Goal: Task Accomplishment & Management: Complete application form

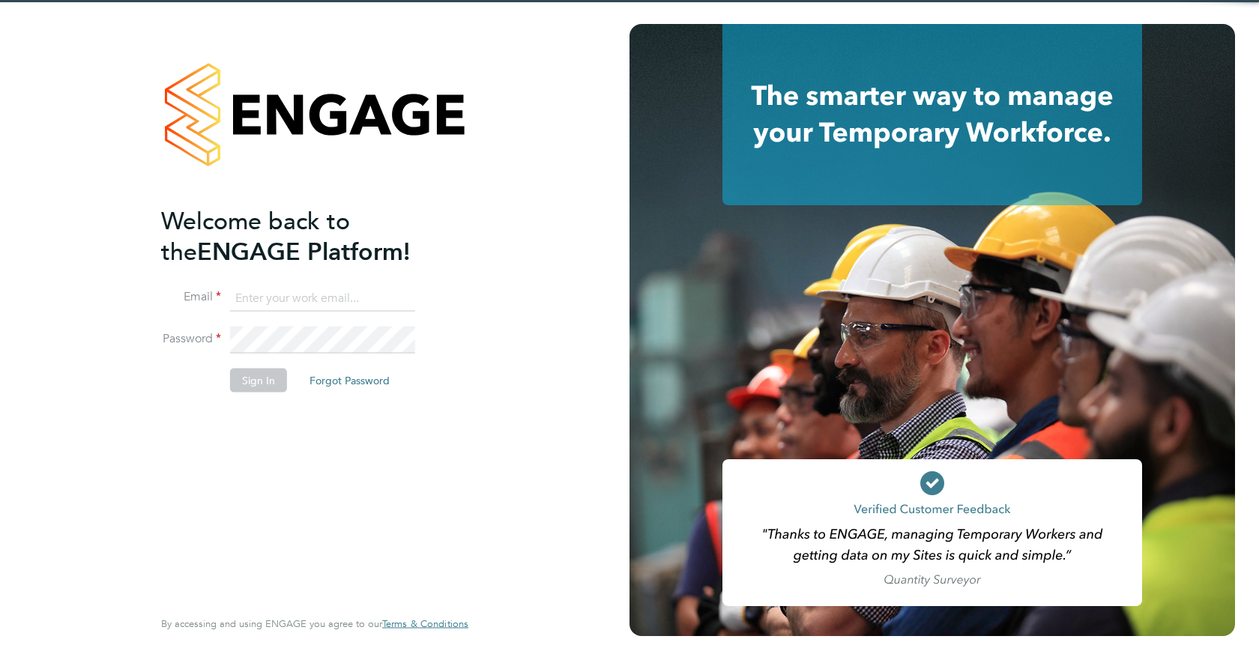
type input "jspencer@spheresolutions.co.uk"
click at [253, 384] on button "Sign In" at bounding box center [258, 380] width 57 height 24
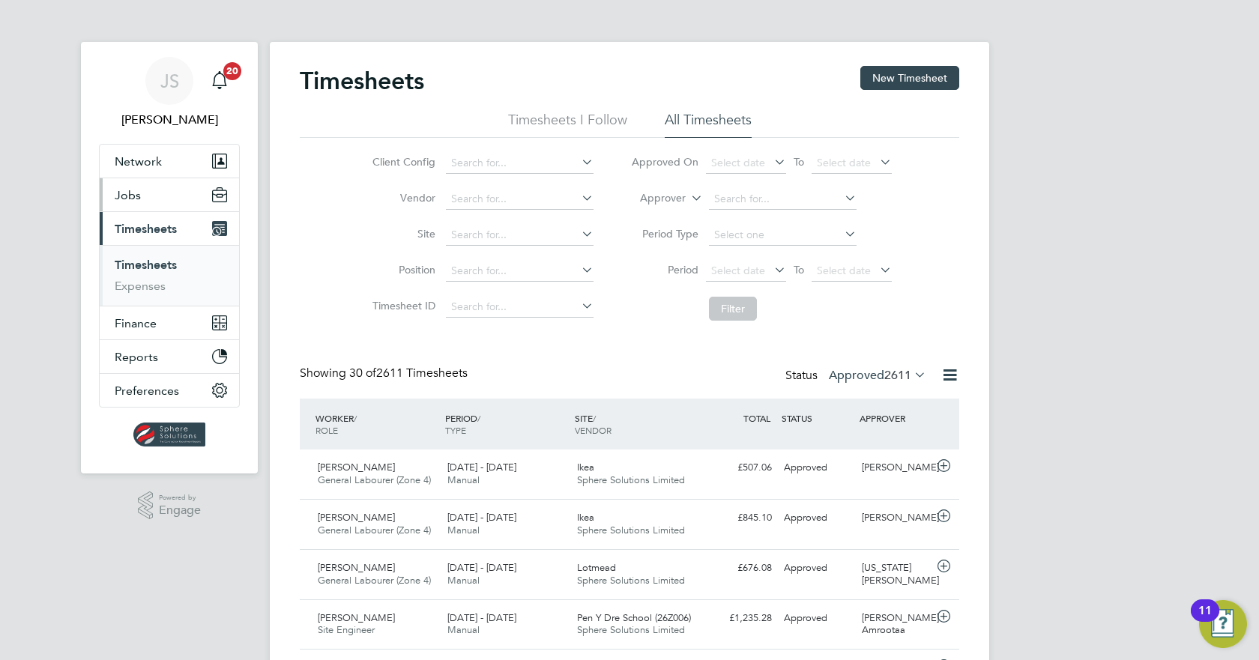
click at [130, 191] on span "Jobs" at bounding box center [128, 195] width 26 height 14
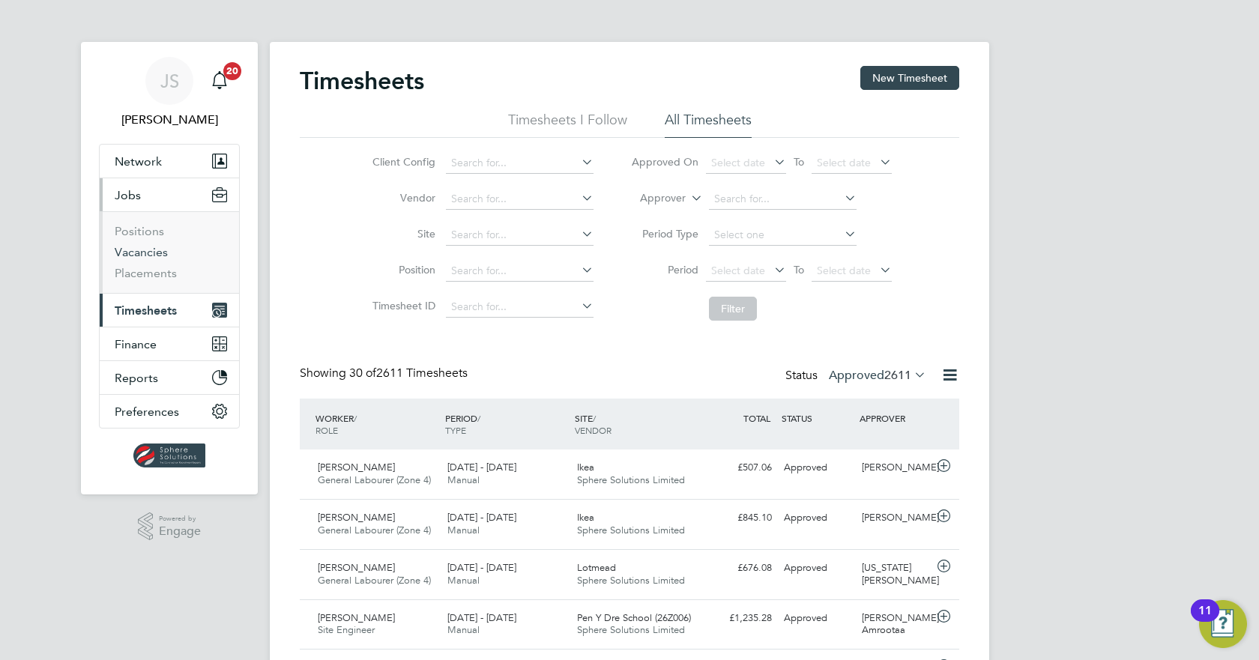
click at [143, 251] on link "Vacancies" at bounding box center [141, 252] width 53 height 14
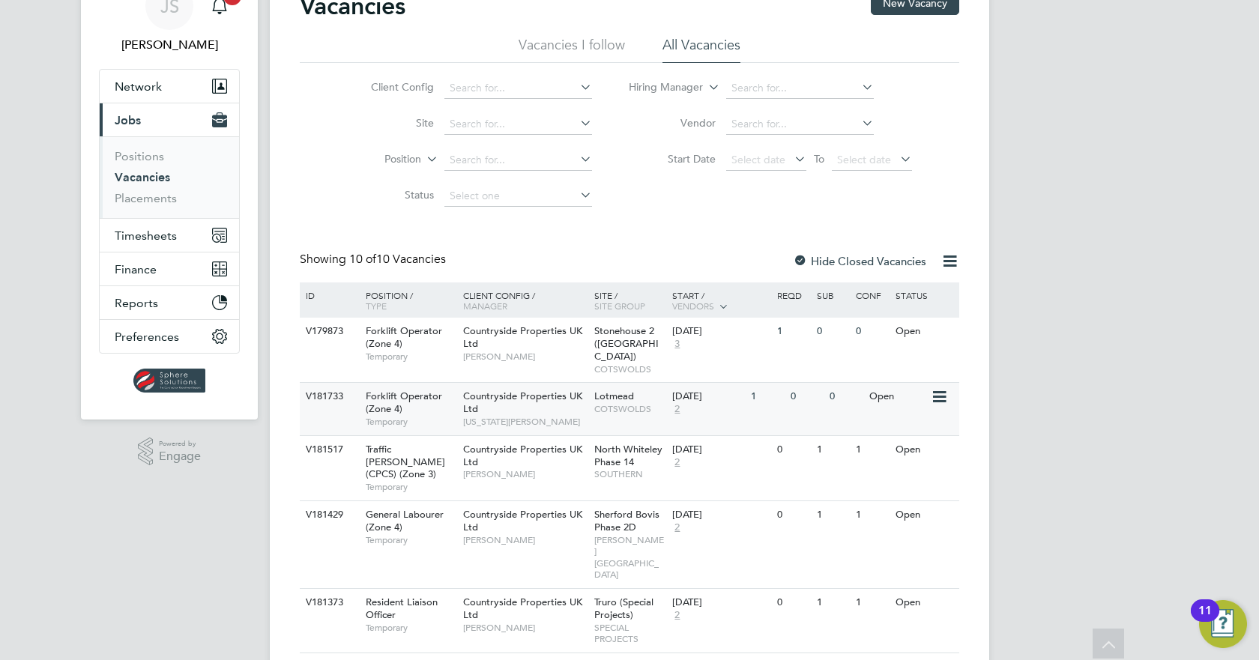
click at [660, 403] on span "COTSWOLDS" at bounding box center [629, 409] width 71 height 12
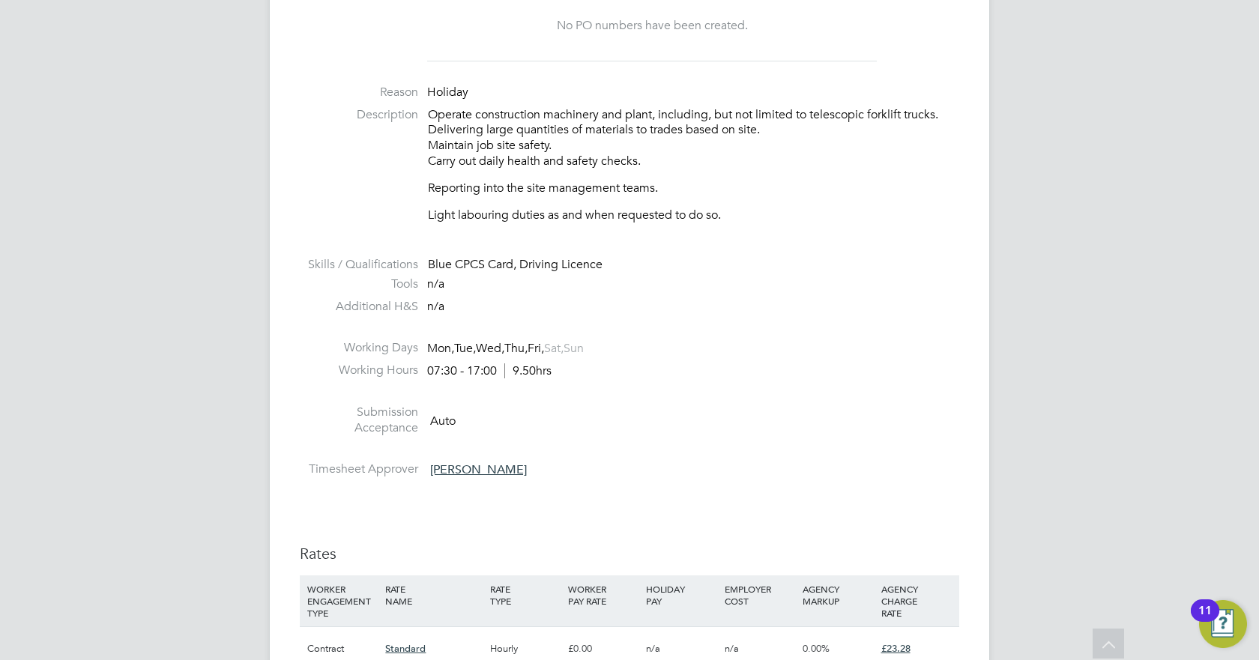
scroll to position [824, 0]
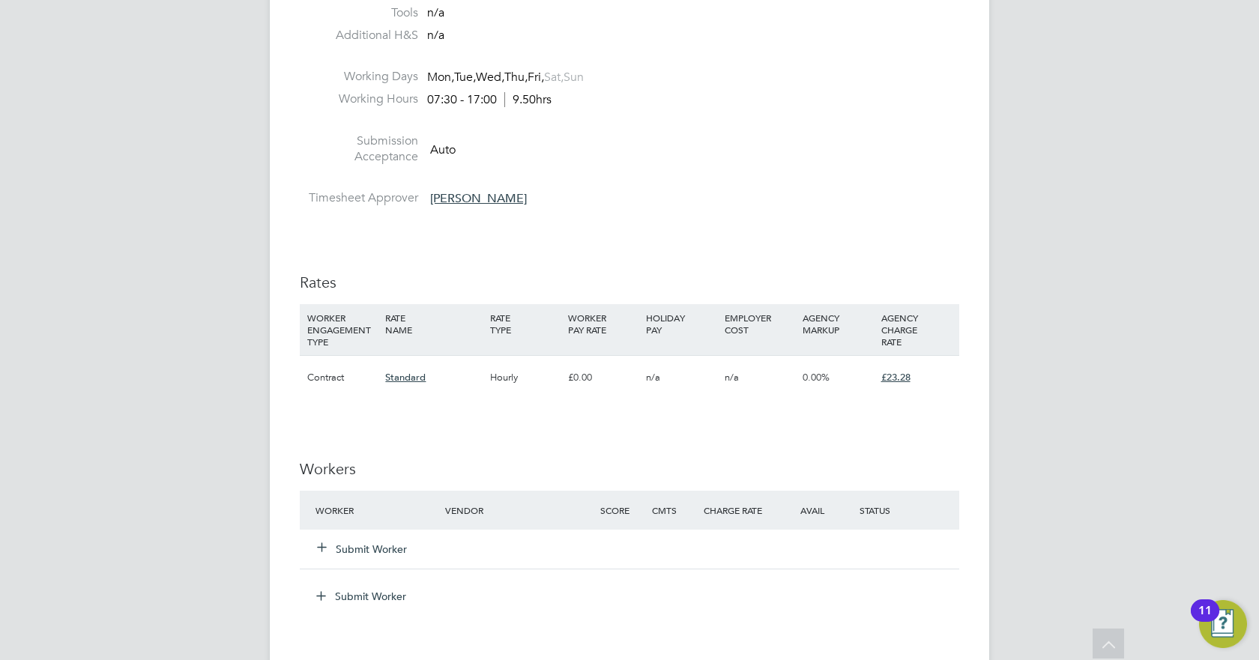
click at [363, 551] on button "Submit Worker" at bounding box center [363, 549] width 90 height 15
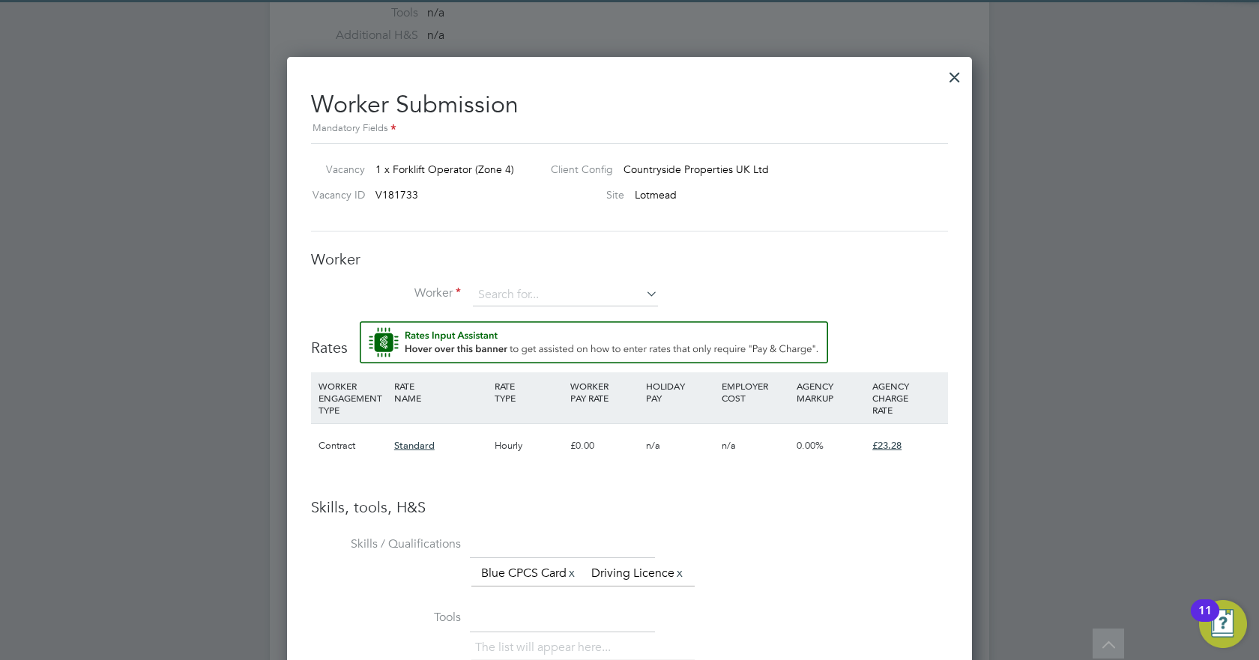
scroll to position [0, 0]
click at [531, 294] on input at bounding box center [565, 295] width 185 height 22
click at [718, 245] on div "Worker Submission Mandatory Fields Vacancy 1 x Forklift Operator (Zone 4) Clien…" at bounding box center [629, 533] width 637 height 911
click at [528, 298] on input at bounding box center [565, 295] width 185 height 22
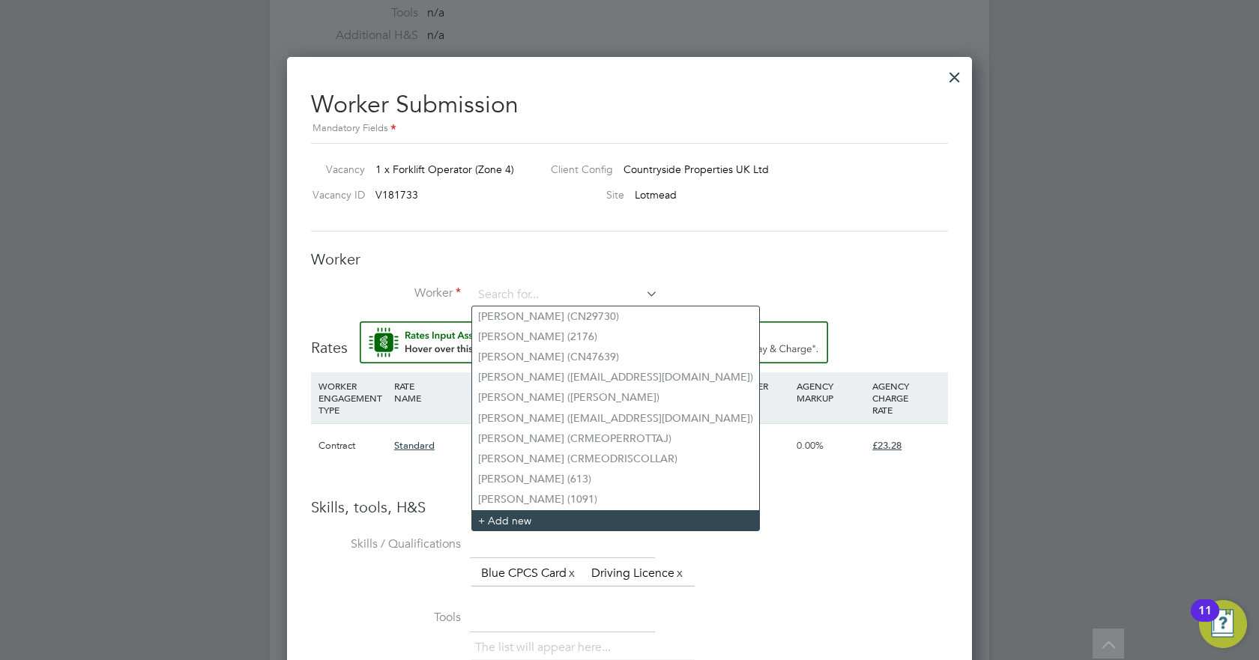
click at [499, 514] on li "+ Add new" at bounding box center [615, 520] width 287 height 20
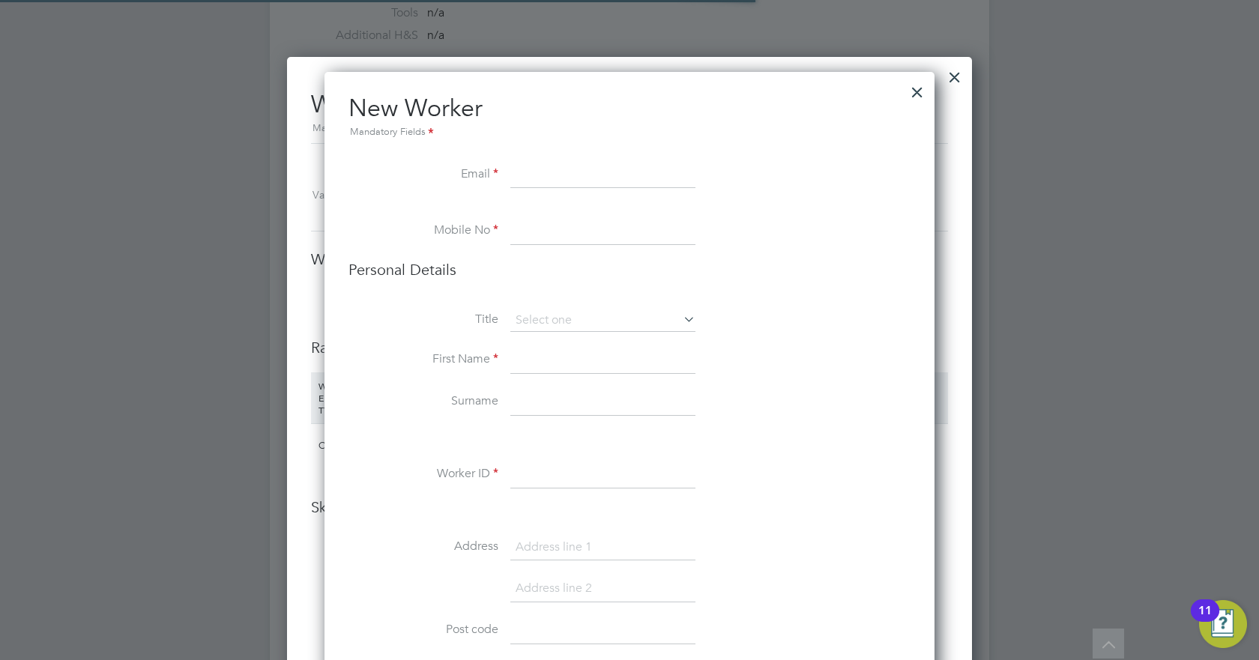
scroll to position [1447, 611]
click at [600, 178] on input at bounding box center [602, 175] width 185 height 27
paste input "mailto:[PERSON_NAME][EMAIL_ADDRESS][DOMAIN_NAME]"
type input "mailto:[PERSON_NAME][EMAIL_ADDRESS][DOMAIN_NAME]"
click at [586, 225] on input at bounding box center [602, 231] width 185 height 27
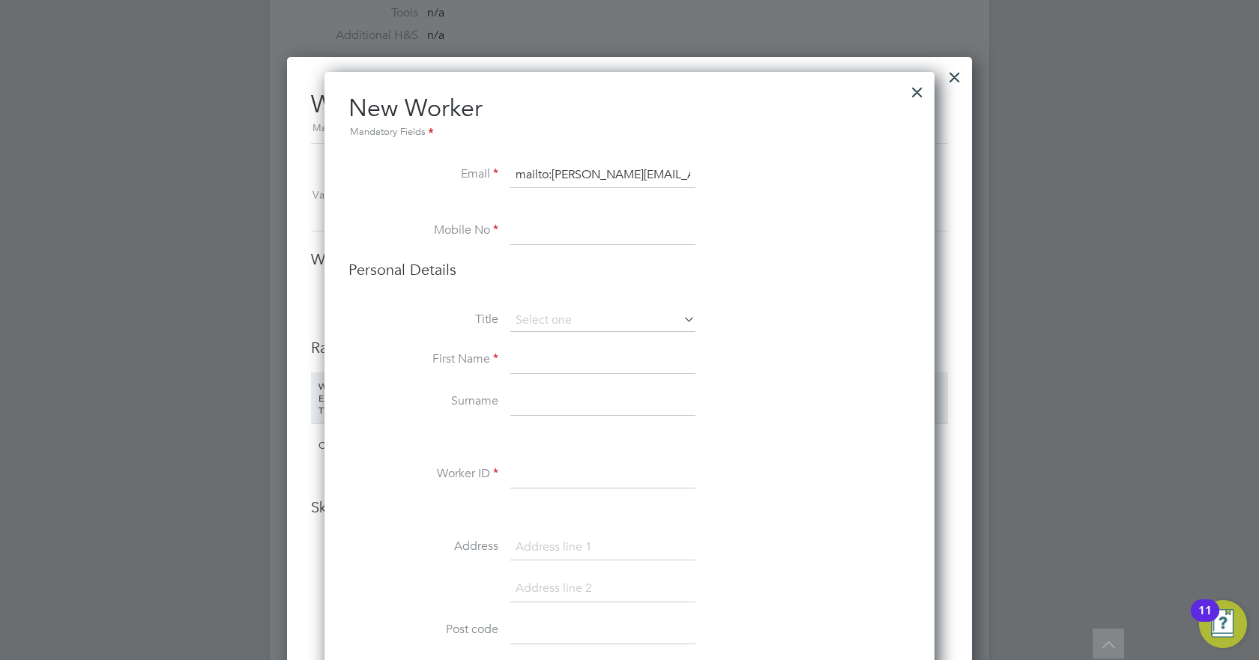
click at [531, 241] on input at bounding box center [602, 231] width 185 height 27
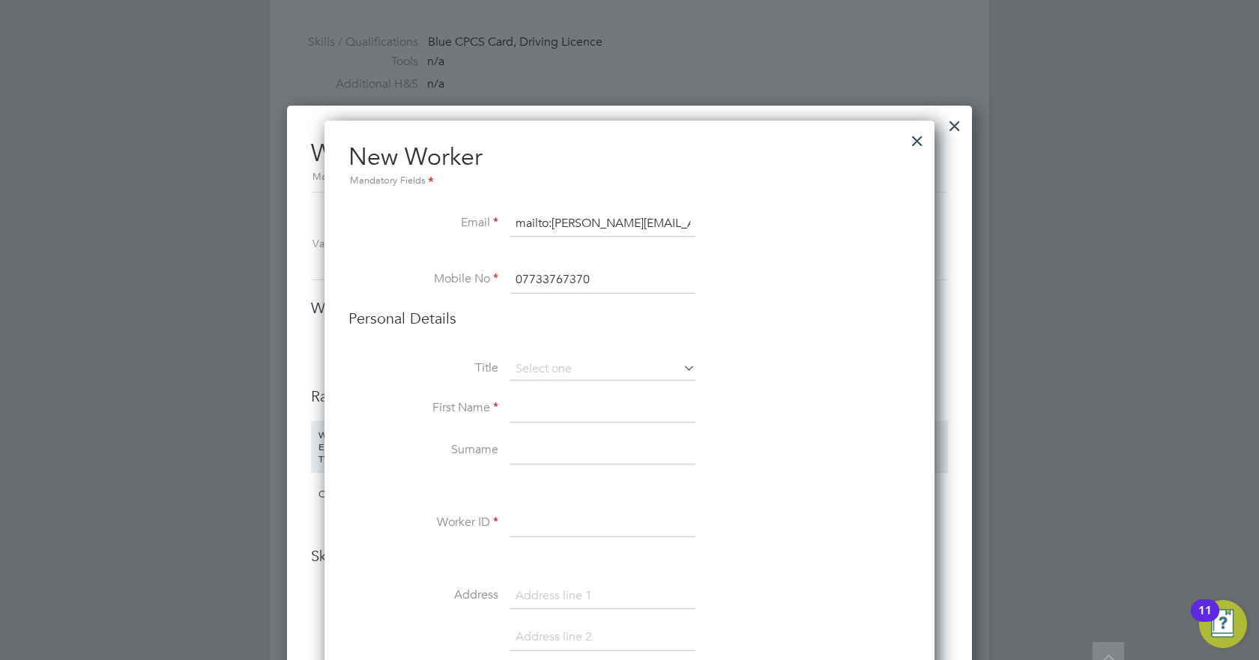
scroll to position [749, 0]
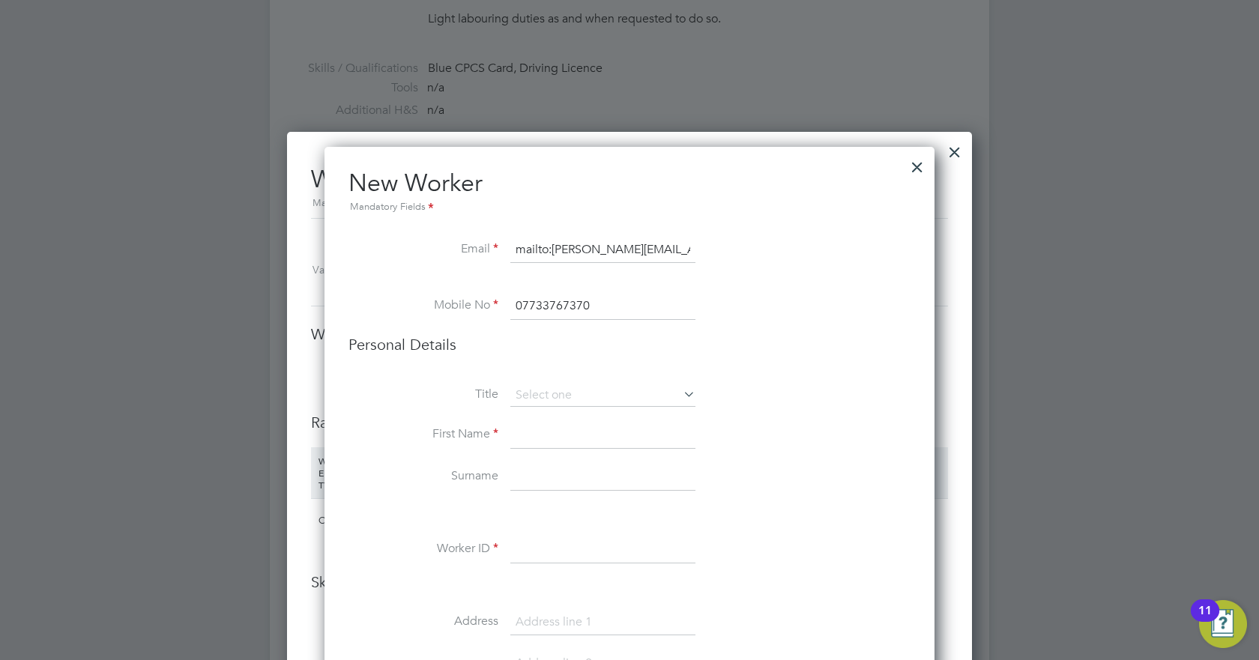
type input "07733767370"
click at [531, 424] on input at bounding box center [602, 435] width 185 height 27
type input "[PERSON_NAME]"
click at [549, 474] on input at bounding box center [602, 477] width 185 height 27
type input "J"
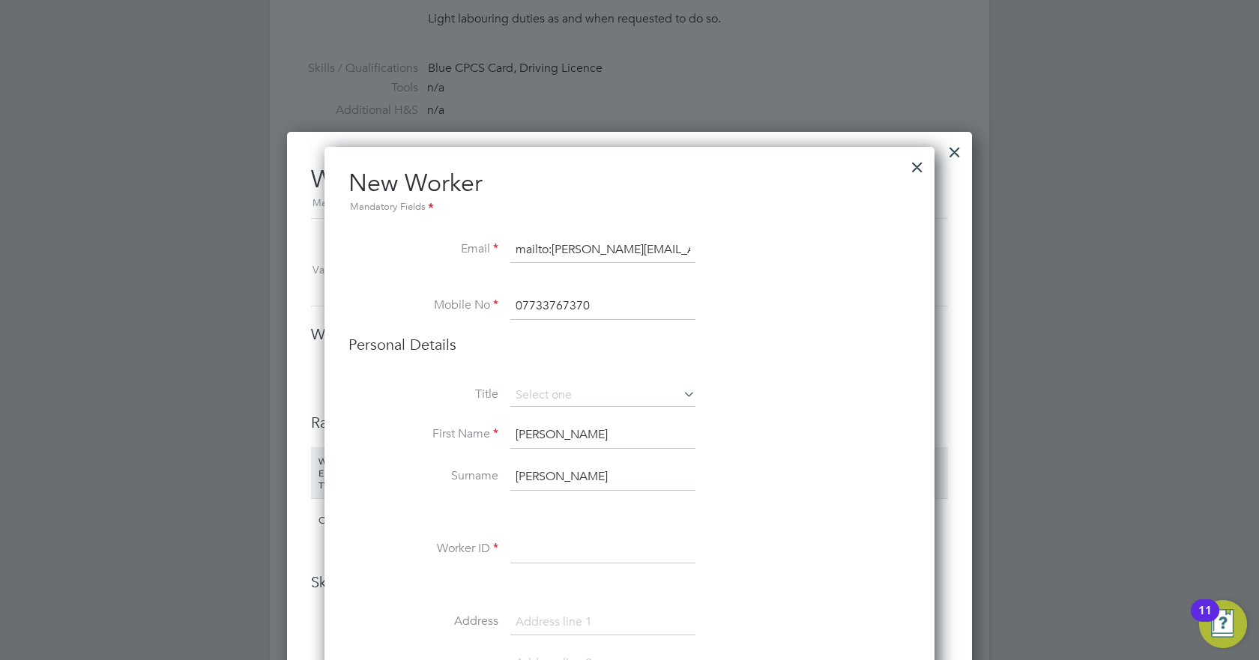
type input "[PERSON_NAME]"
click at [526, 549] on input at bounding box center [602, 550] width 185 height 27
type input "M"
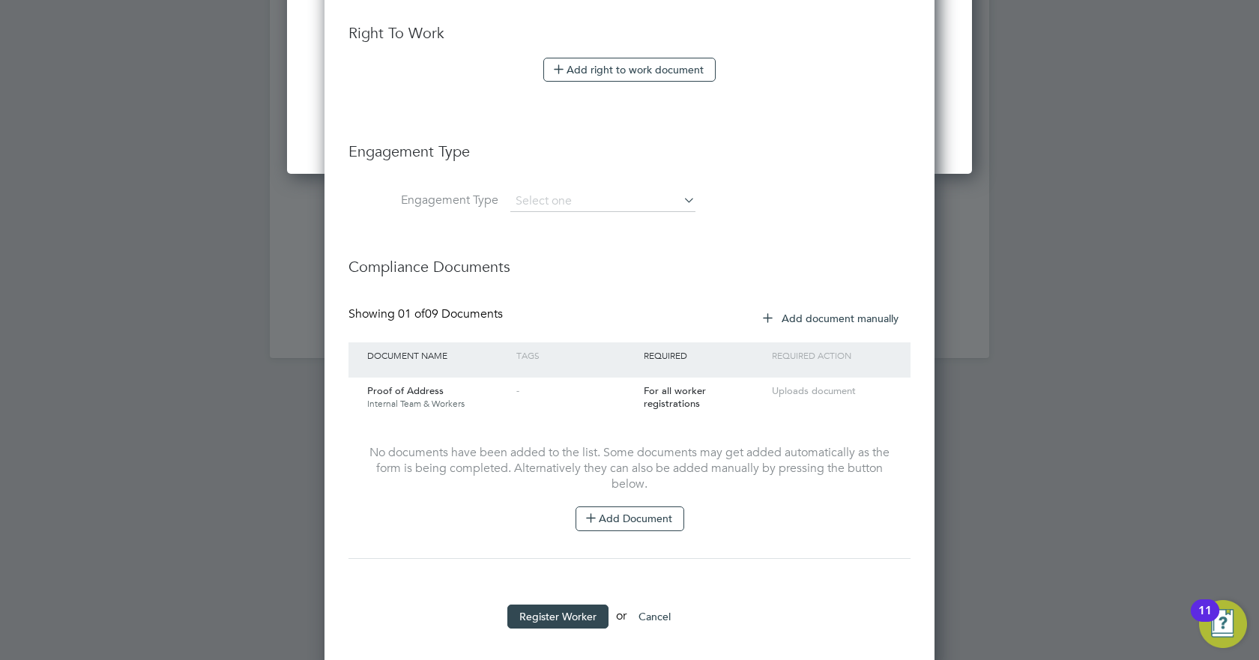
scroll to position [1682, 0]
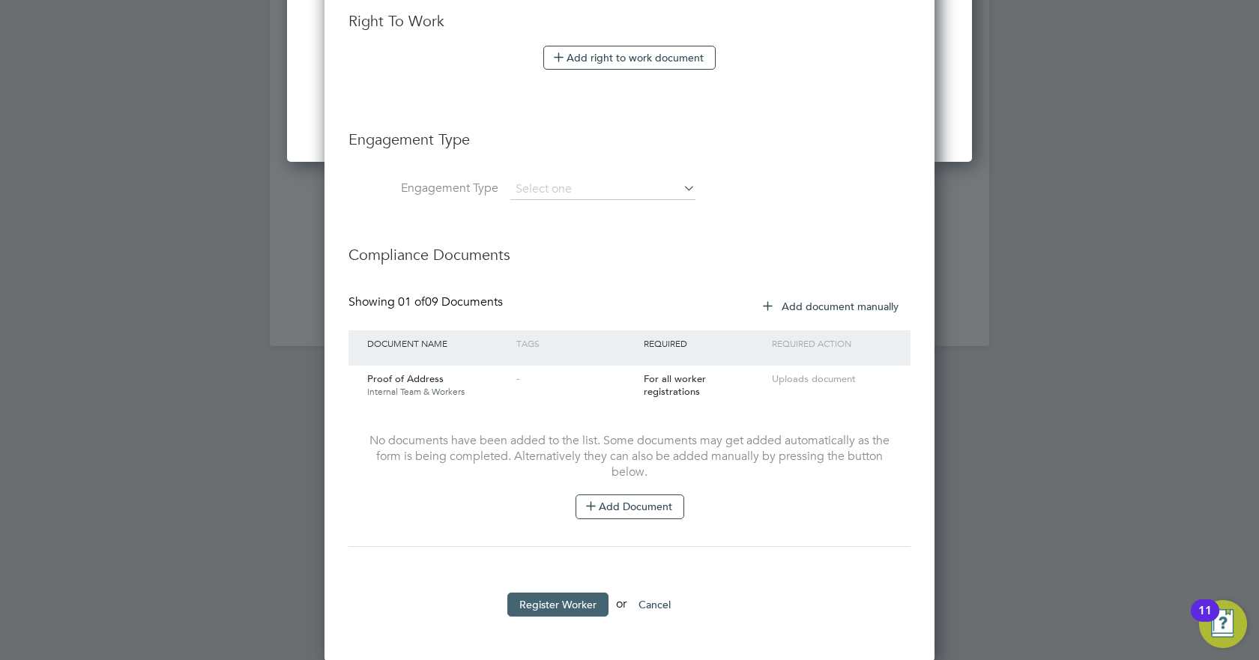
type input "MarekZajec"
drag, startPoint x: 561, startPoint y: 602, endPoint x: 937, endPoint y: 145, distance: 592.0
click at [675, 175] on li "Engagement Type" at bounding box center [629, 147] width 562 height 64
click at [672, 184] on input at bounding box center [602, 189] width 185 height 21
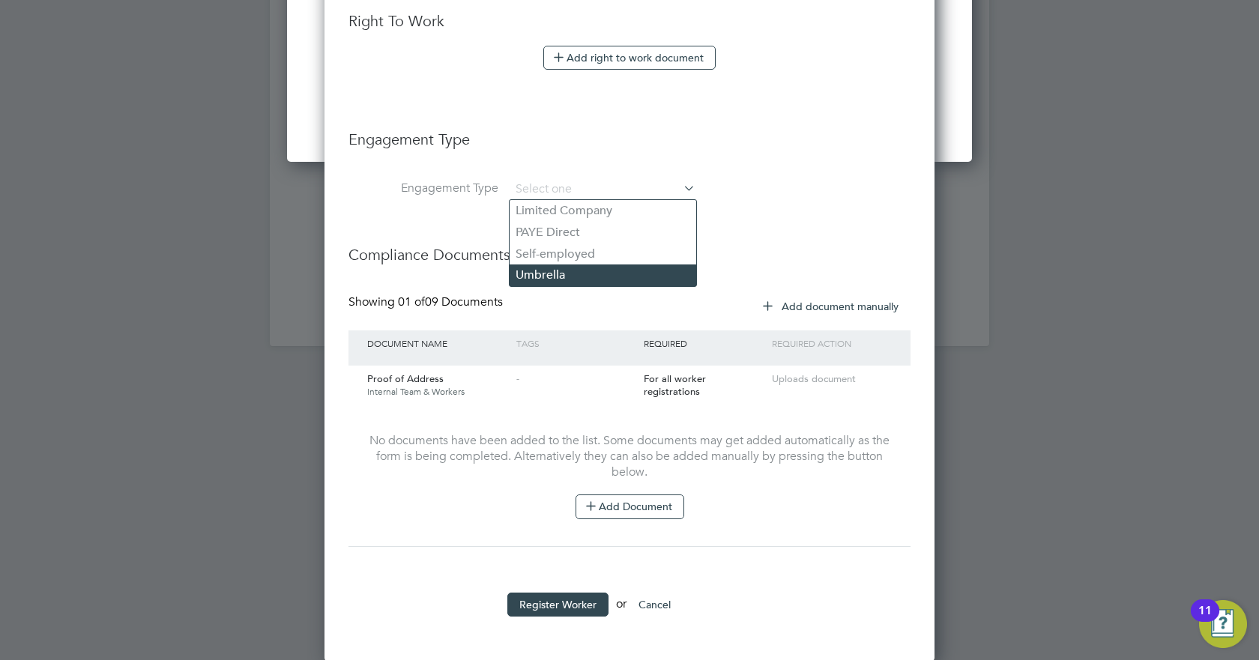
click at [552, 270] on li "Umbrella" at bounding box center [603, 276] width 187 height 22
type input "Umbrella"
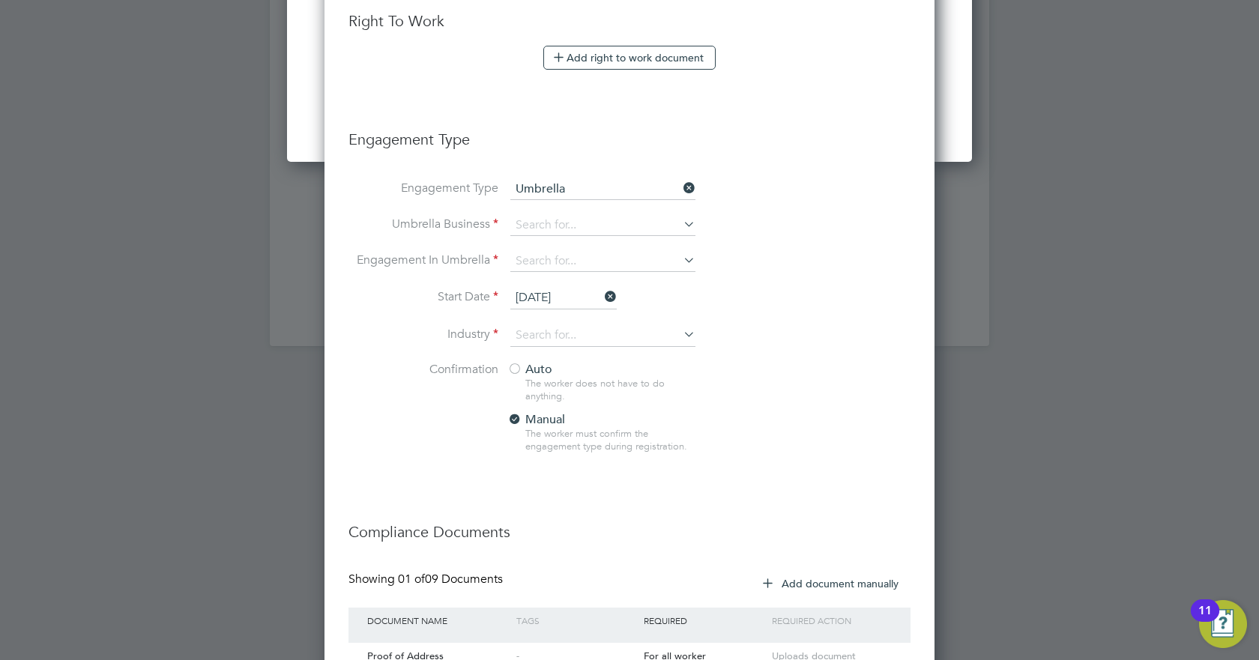
scroll to position [1724, 611]
click at [557, 222] on input at bounding box center [602, 225] width 185 height 21
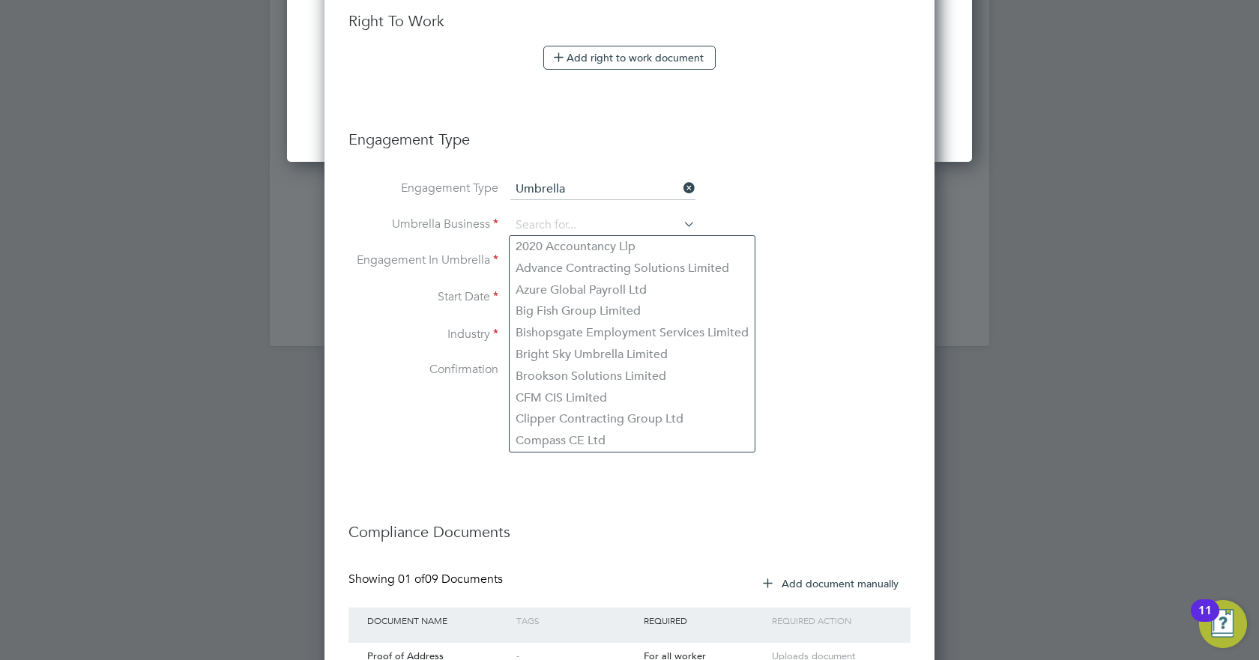
click at [819, 199] on li "Engagement Type Umbrella" at bounding box center [629, 197] width 562 height 36
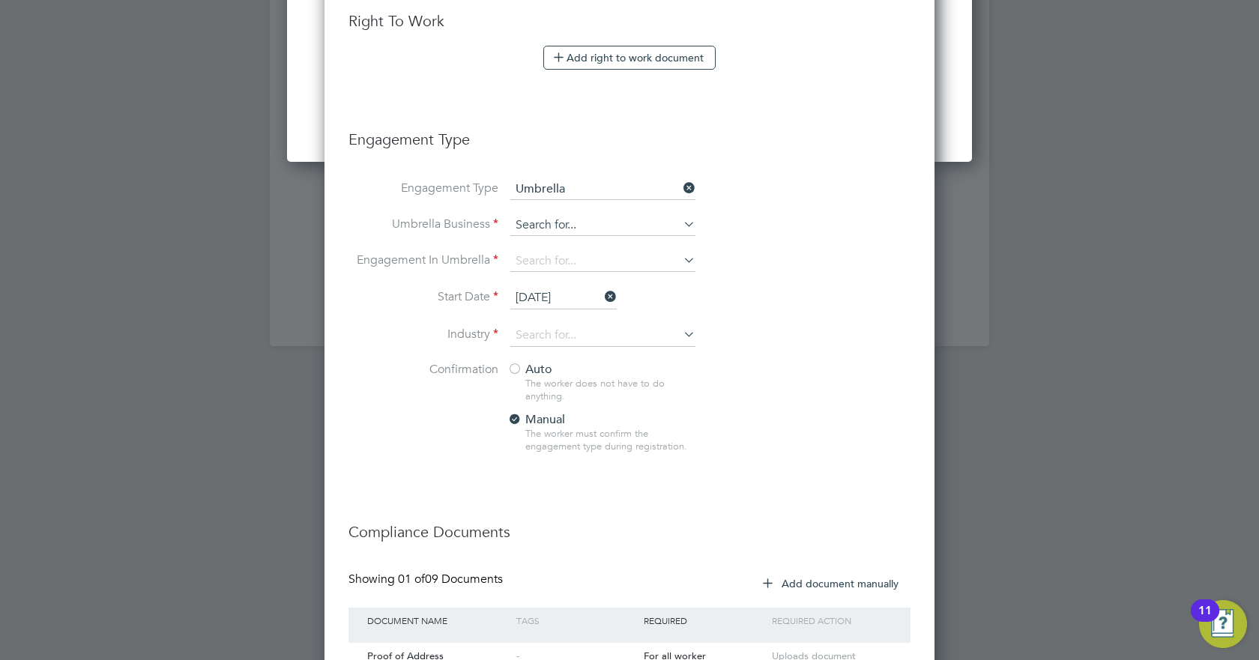
click at [628, 230] on input at bounding box center [602, 225] width 185 height 21
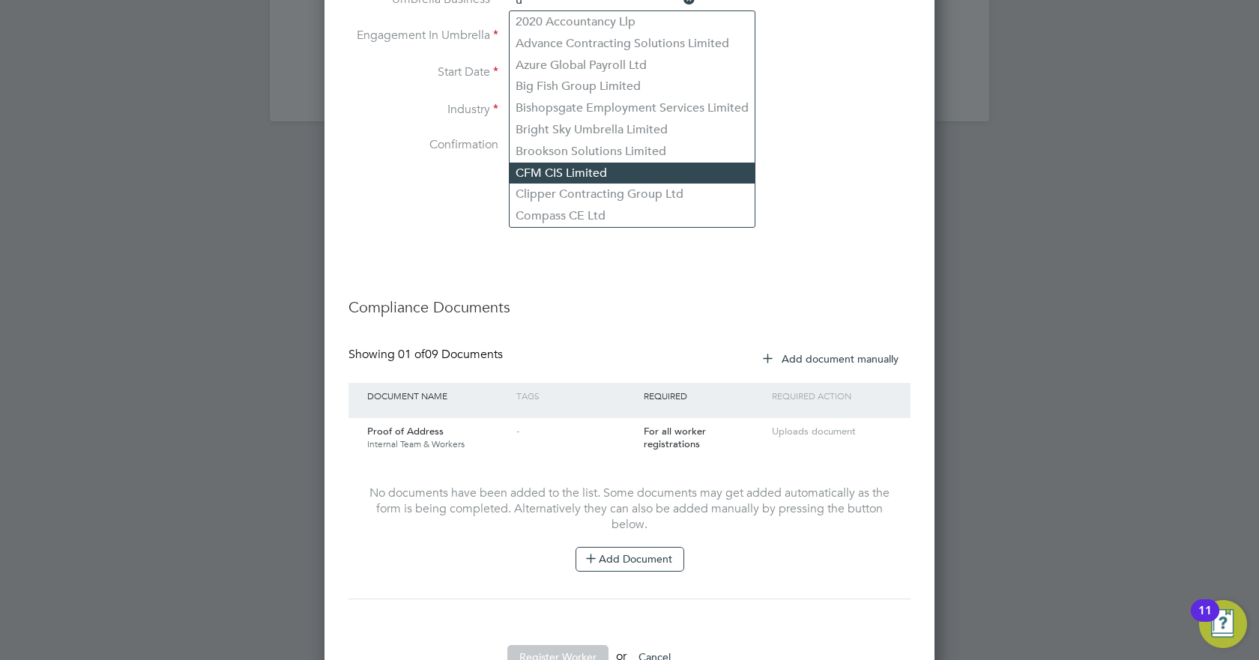
scroll to position [1899, 0]
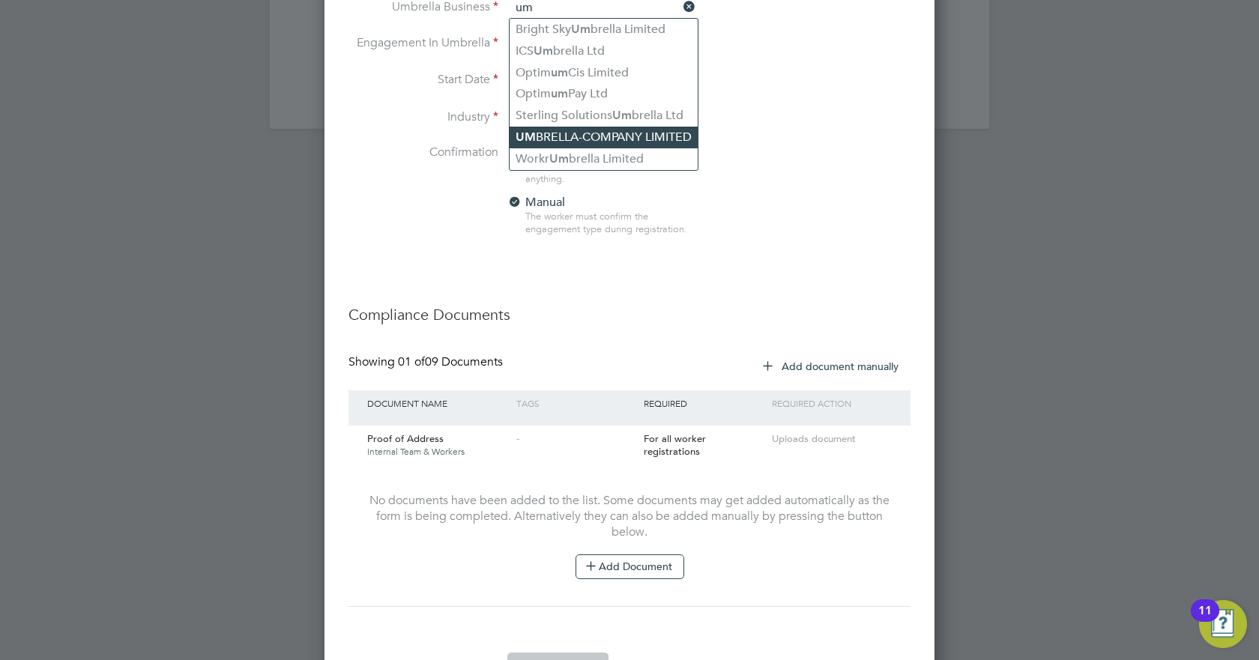
click at [569, 135] on li "UM BRELLA-COMPANY LIMITED" at bounding box center [604, 138] width 188 height 22
type input "UMBRELLA-COMPANY LIMITED"
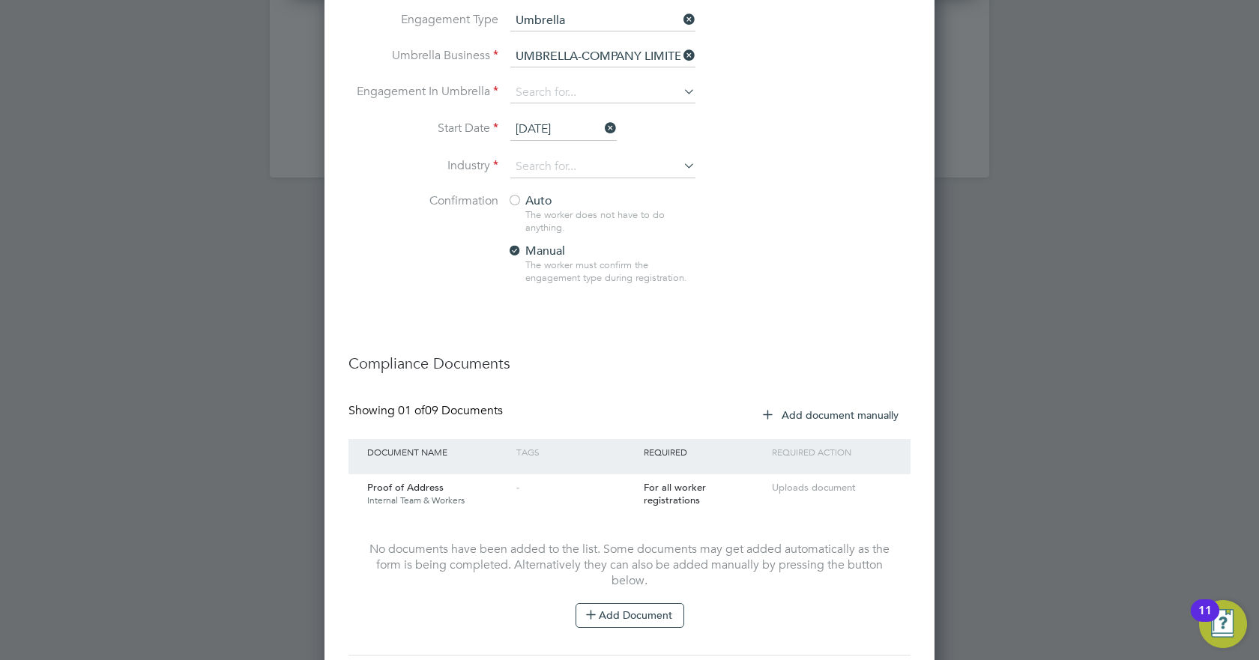
scroll to position [1824, 0]
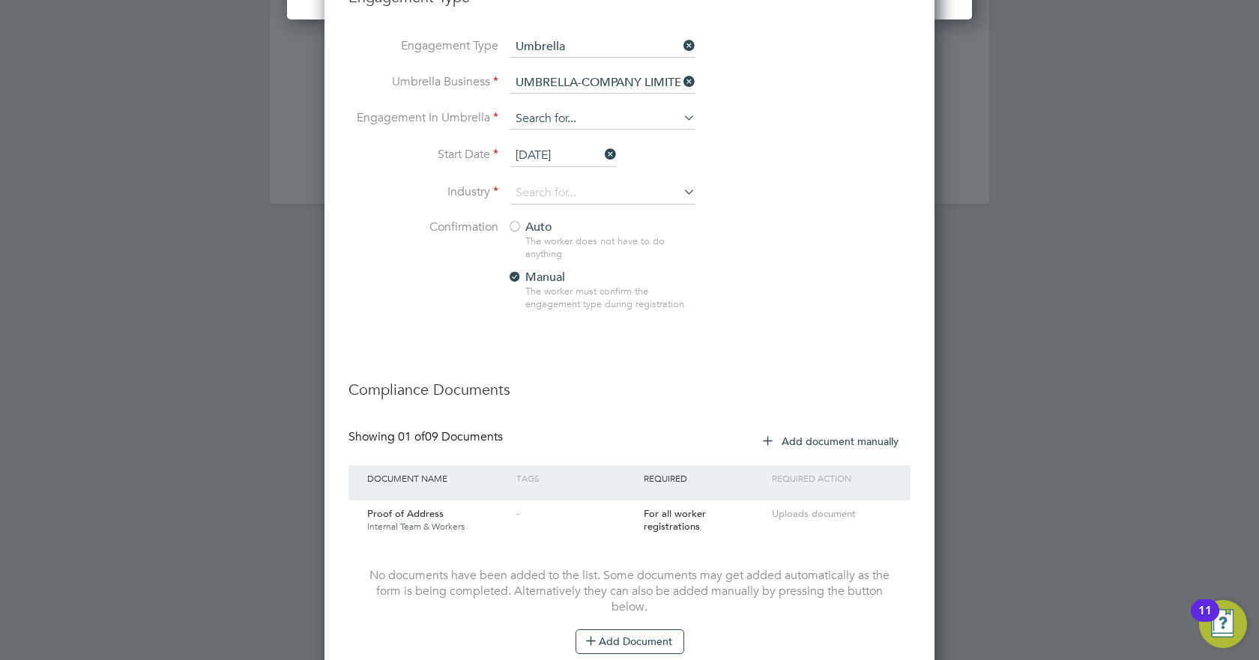
click at [592, 115] on input at bounding box center [602, 119] width 185 height 21
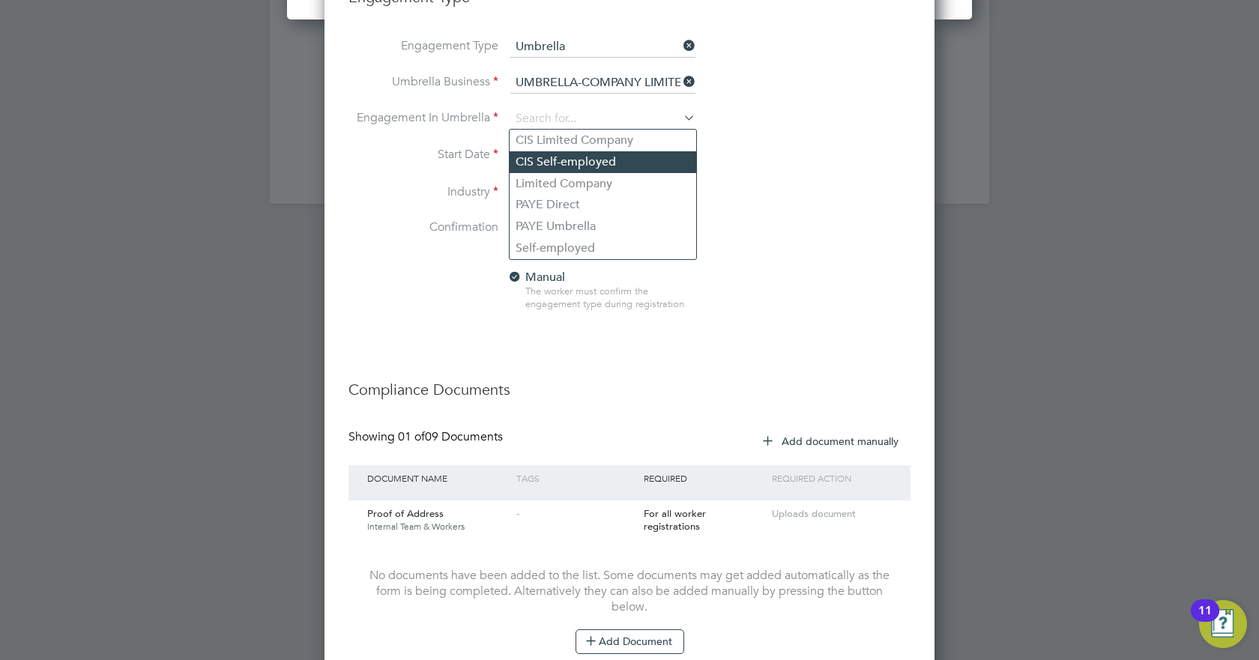
click at [594, 158] on li "CIS Self-employed" at bounding box center [603, 162] width 187 height 22
type input "CIS Self-employed"
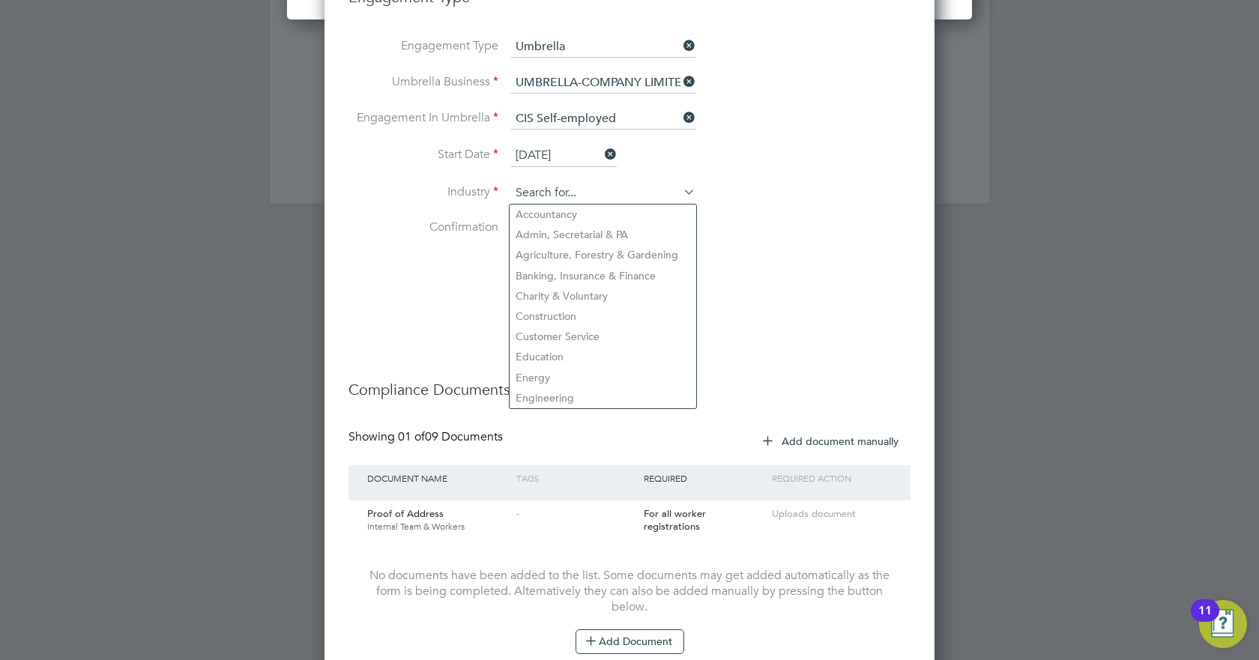
click at [576, 193] on input at bounding box center [602, 193] width 185 height 22
click at [549, 316] on li "Construction" at bounding box center [603, 317] width 187 height 20
type input "Construction"
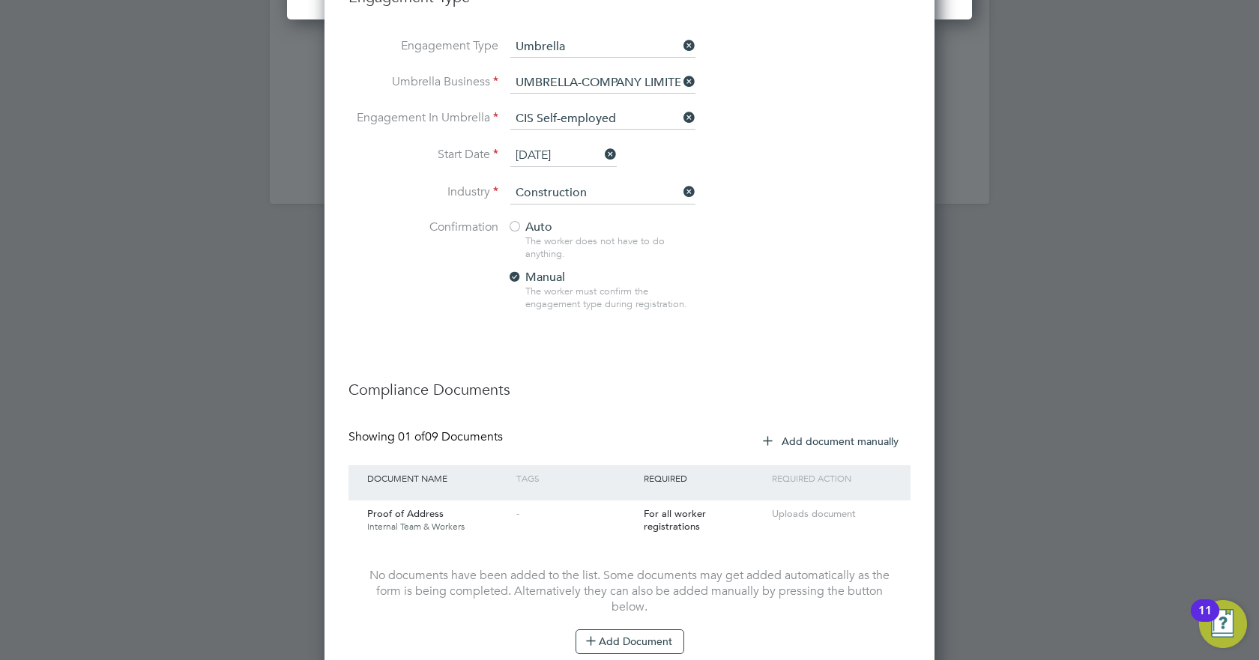
click at [514, 227] on div at bounding box center [514, 227] width 15 height 15
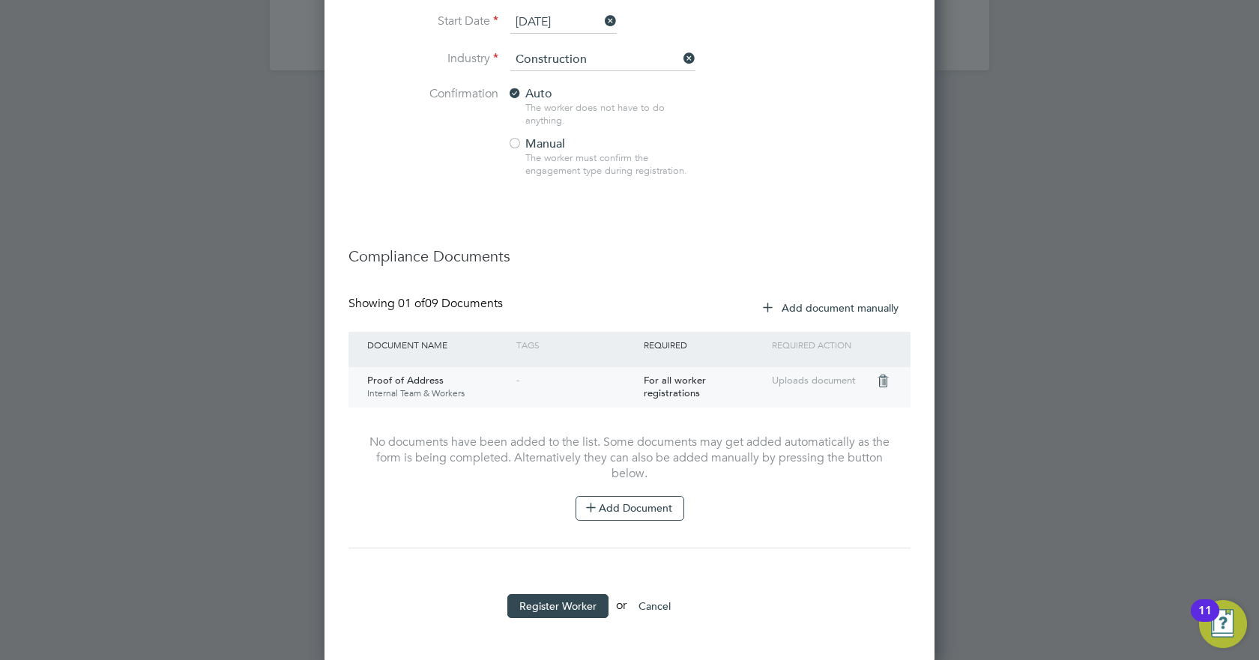
scroll to position [1959, 0]
click at [566, 606] on button "Register Worker" at bounding box center [557, 605] width 101 height 24
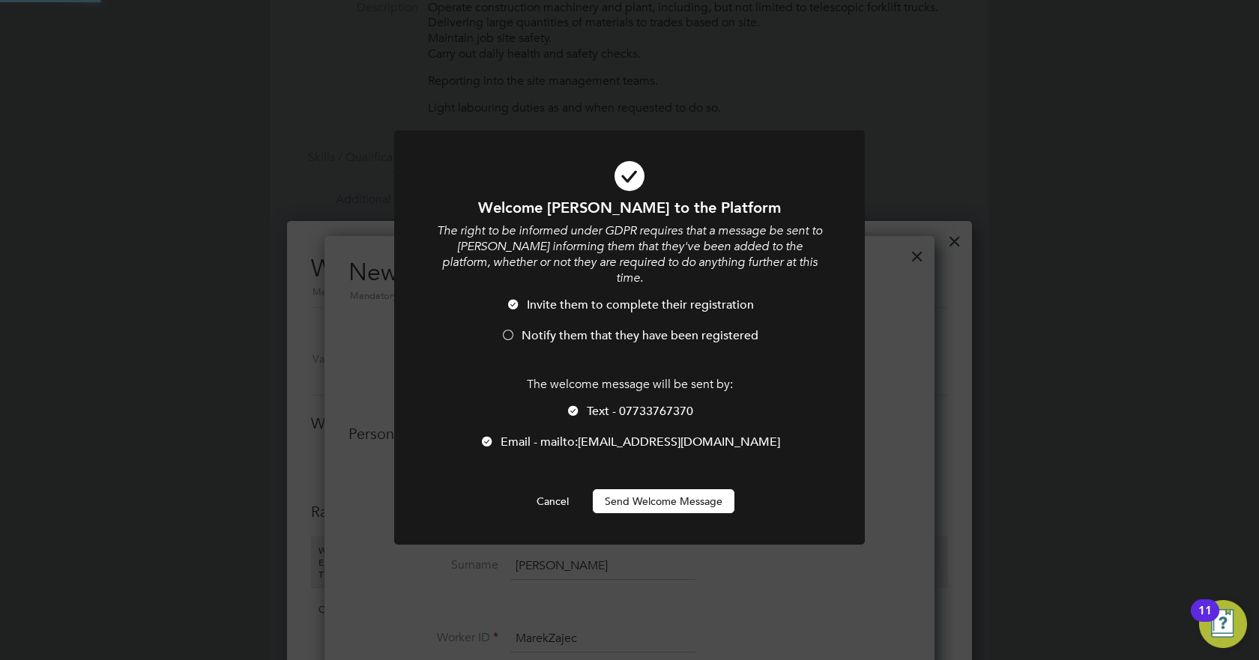
scroll to position [0, 0]
click at [510, 329] on div at bounding box center [508, 336] width 15 height 15
click at [632, 489] on button "Send Welcome Message" at bounding box center [664, 501] width 142 height 24
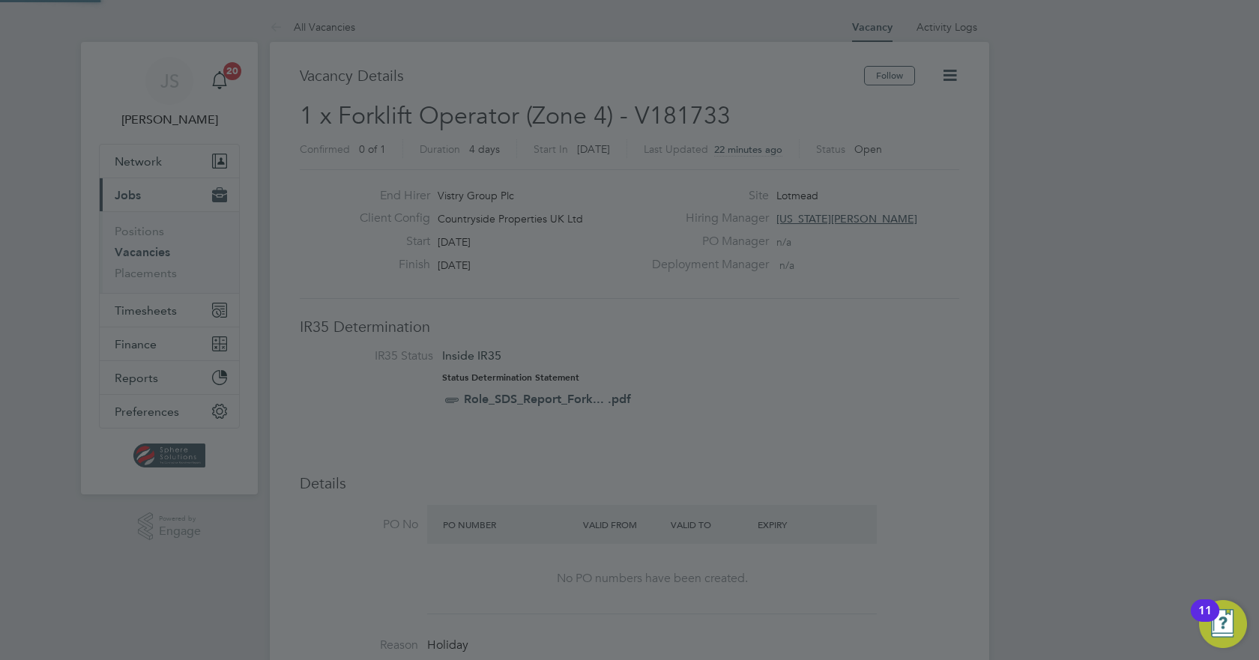
scroll to position [660, 0]
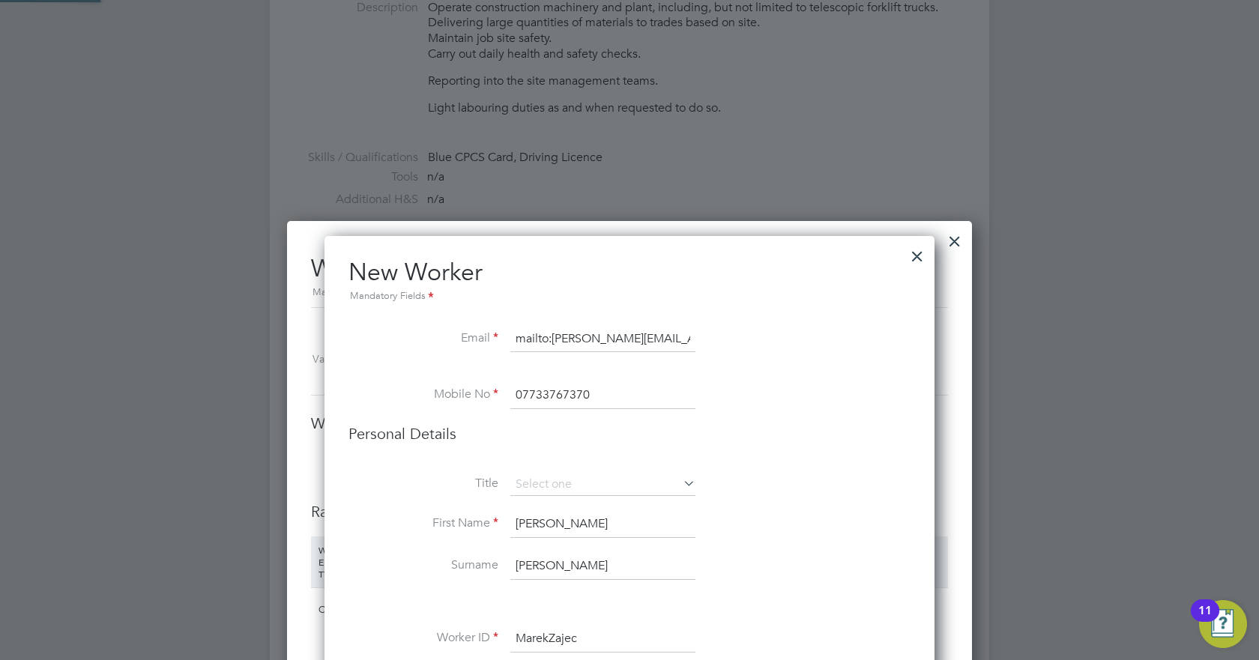
type input "[PERSON_NAME] (MarekZajec)"
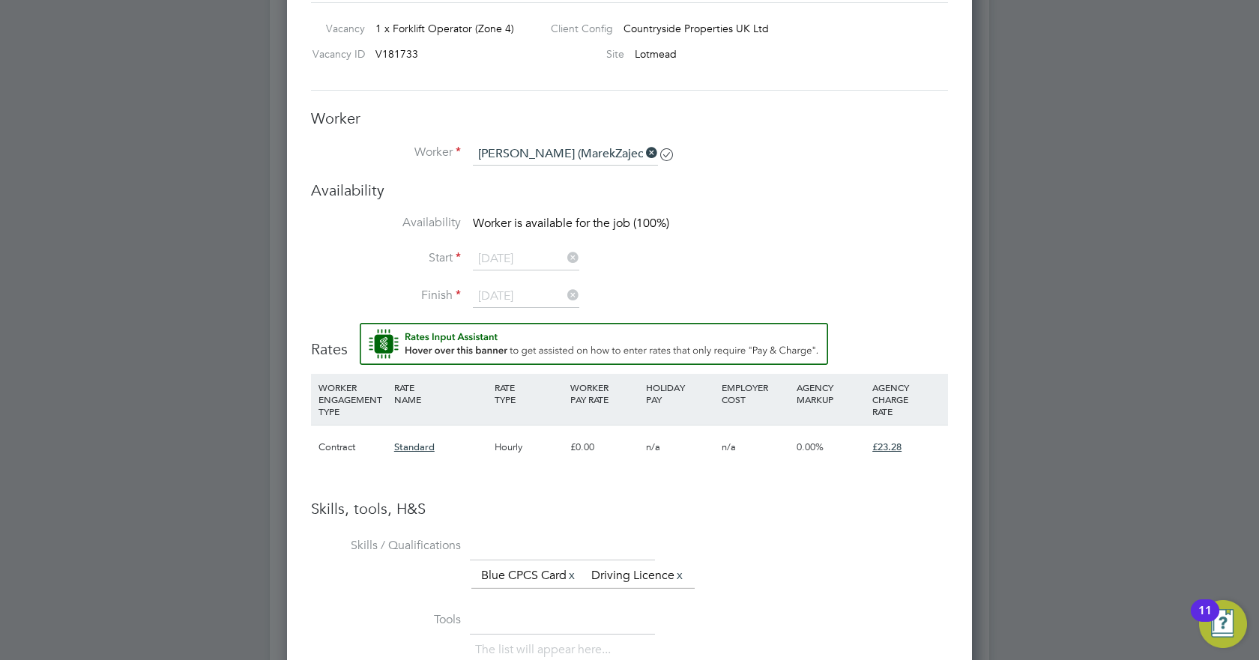
scroll to position [974, 0]
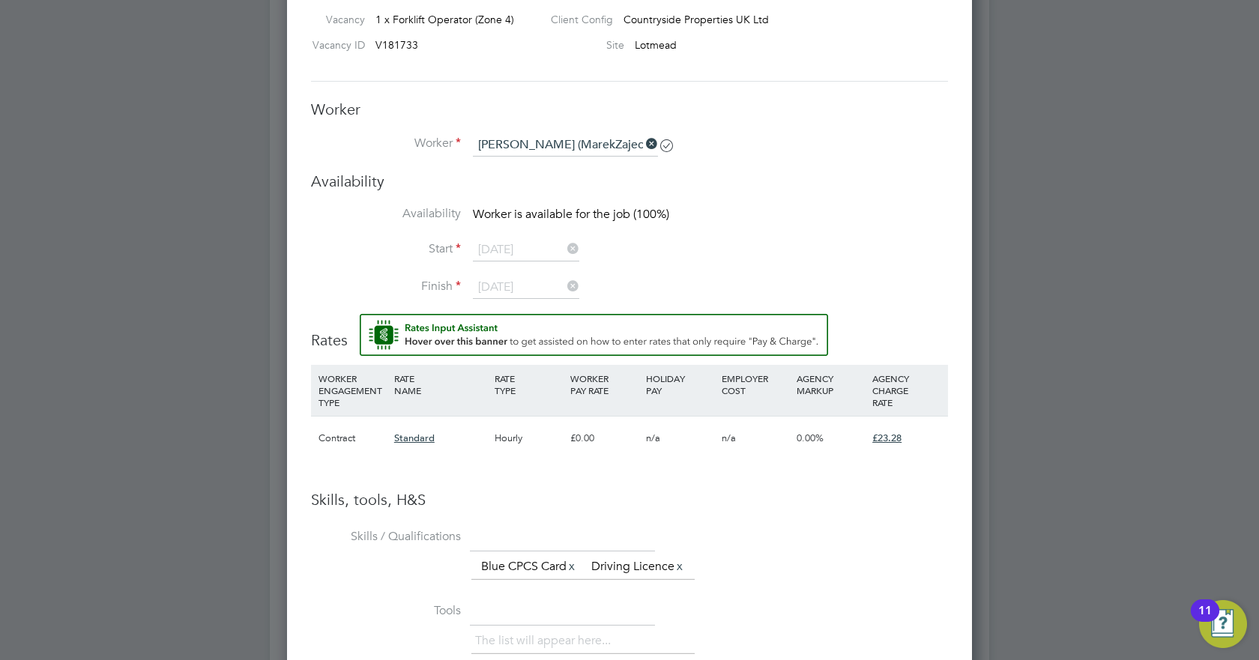
click at [827, 220] on li "Availability Worker is available for the job (100%)" at bounding box center [629, 223] width 637 height 34
click at [643, 139] on icon at bounding box center [643, 143] width 0 height 21
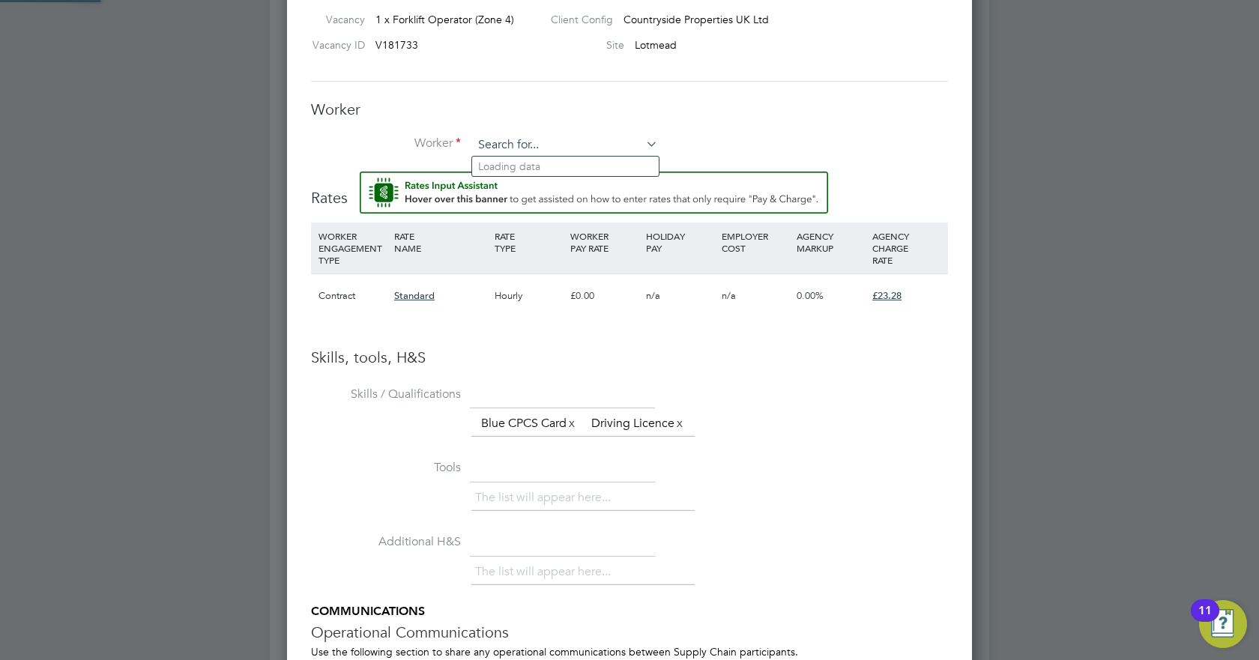
click at [579, 143] on input at bounding box center [565, 145] width 185 height 22
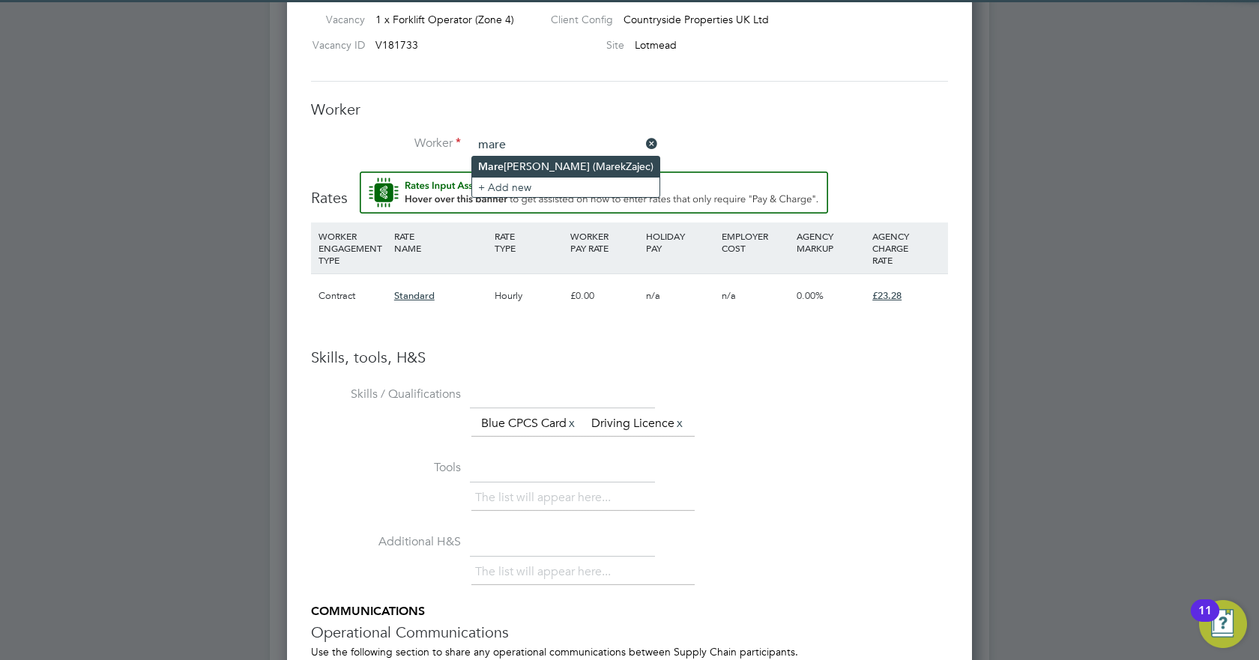
click at [538, 169] on li "[PERSON_NAME] (MarekZajec)" at bounding box center [565, 167] width 187 height 20
type input "[PERSON_NAME] (MarekZajec)"
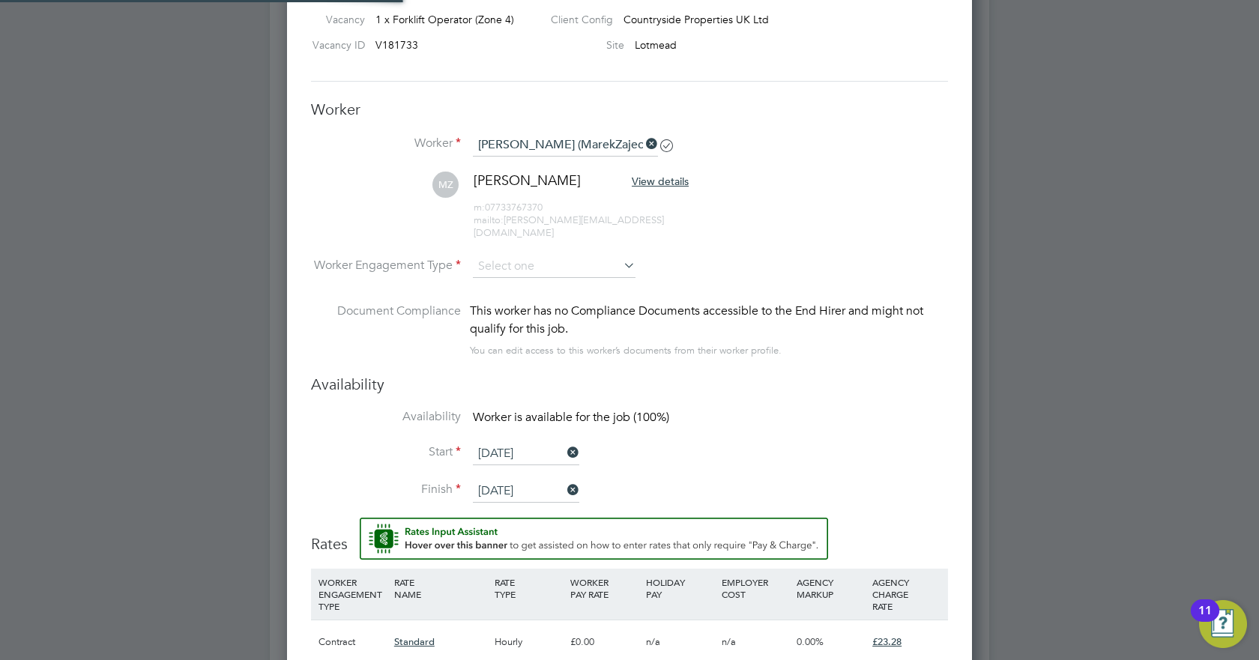
scroll to position [1320, 686]
click at [528, 256] on input at bounding box center [554, 267] width 163 height 22
click at [519, 270] on li "Contract" at bounding box center [554, 274] width 164 height 19
type input "Contract"
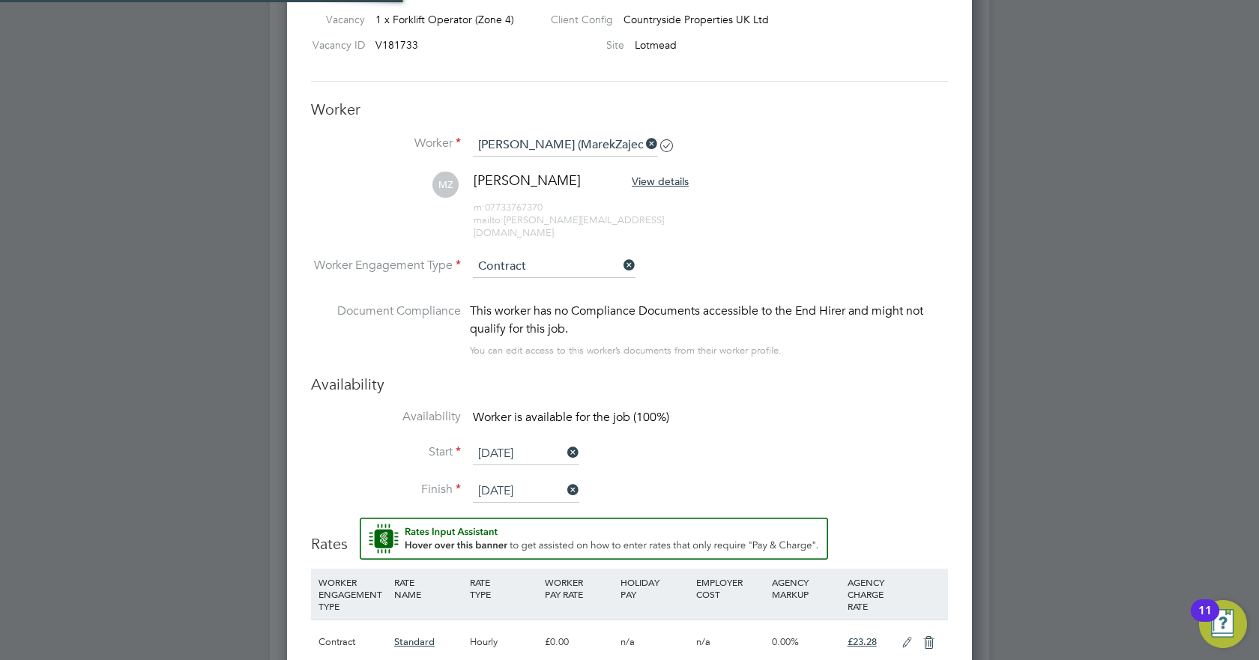
scroll to position [44, 76]
click at [827, 256] on li "Worker Engagement Type [DEMOGRAPHIC_DATA]" at bounding box center [629, 279] width 637 height 46
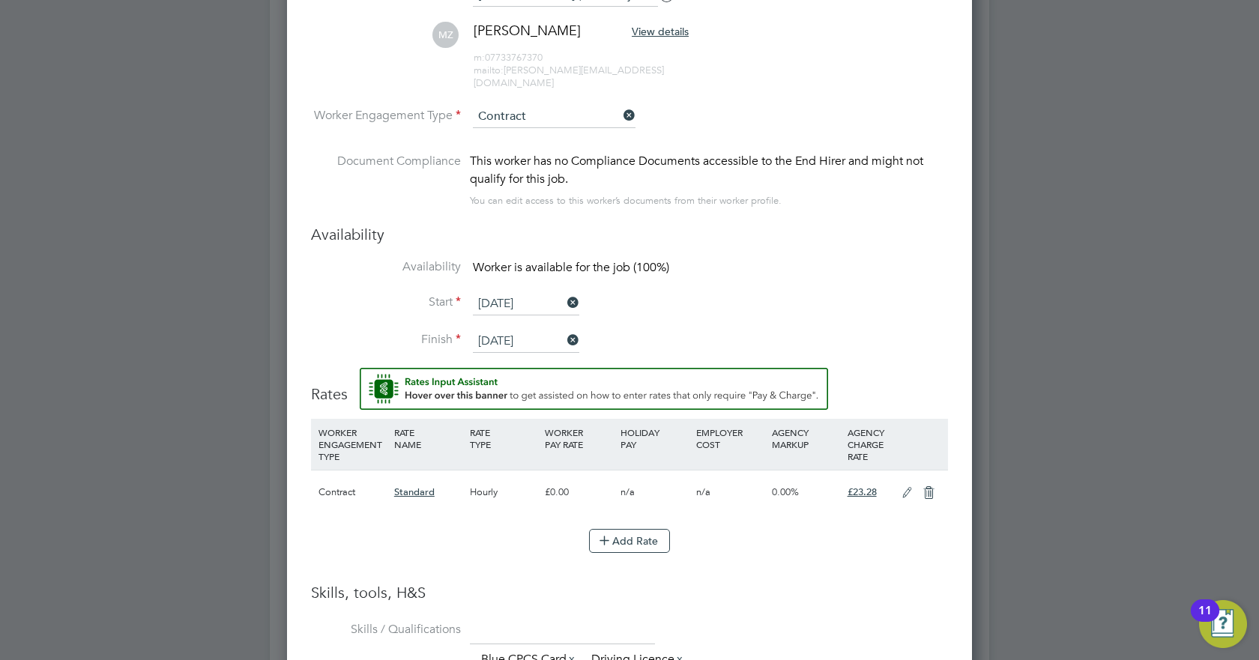
scroll to position [1274, 0]
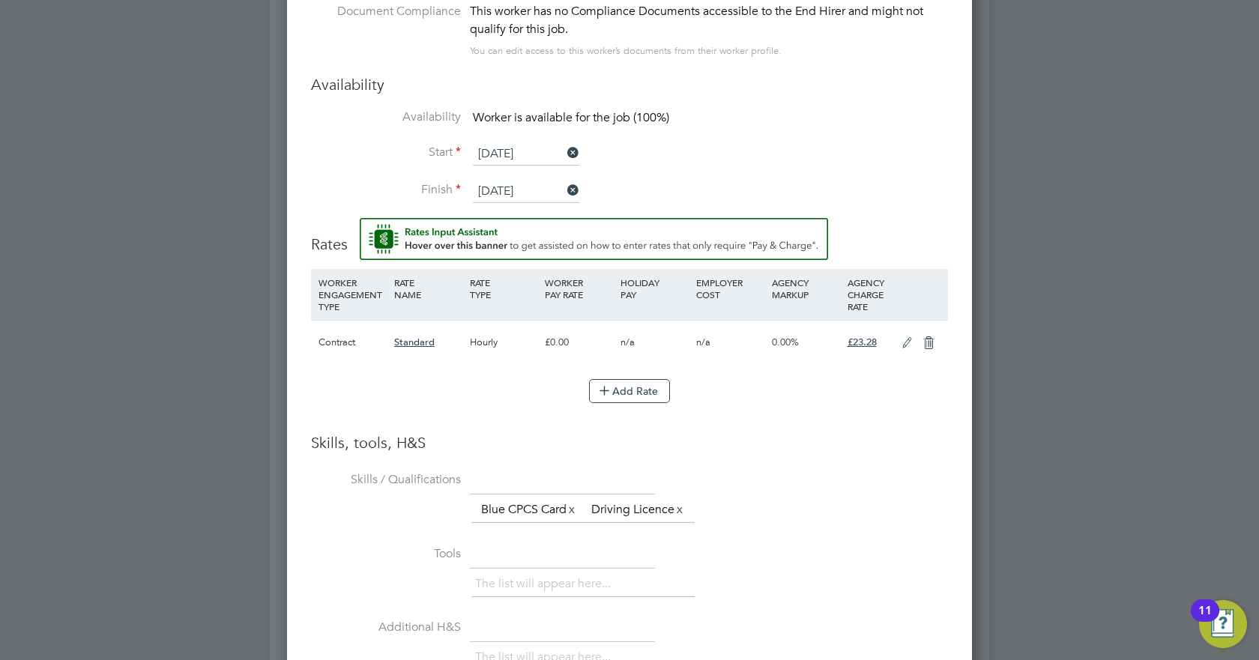
click at [909, 337] on icon at bounding box center [907, 343] width 19 height 12
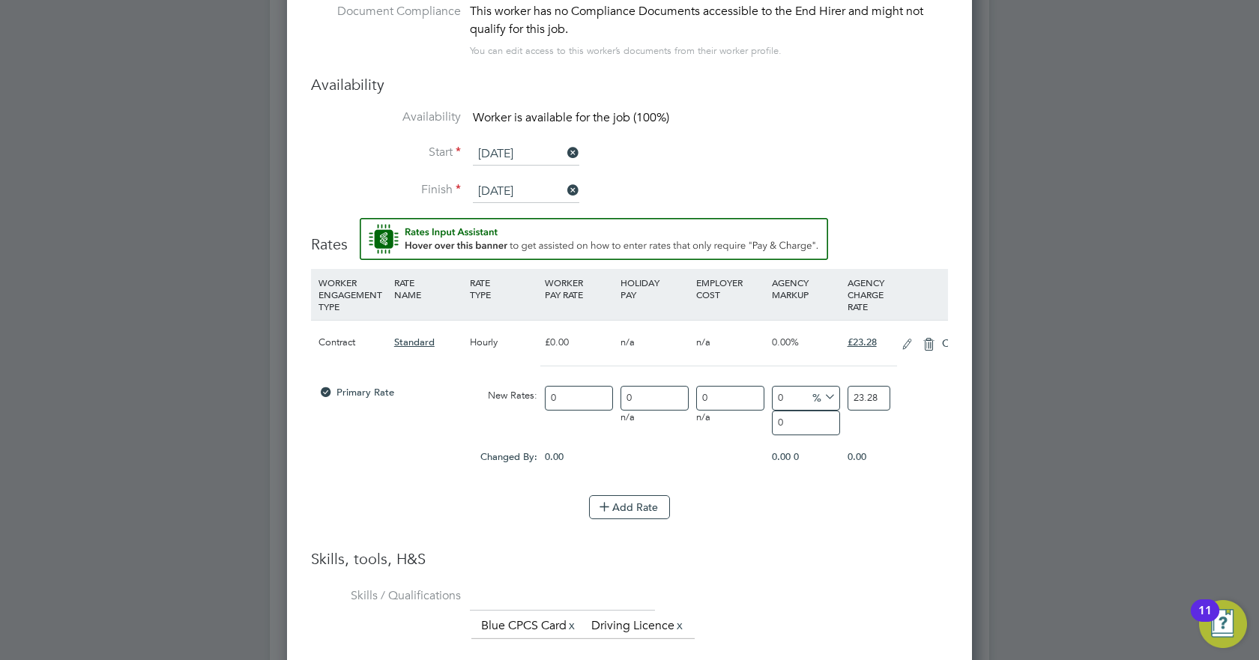
scroll to position [1452, 686]
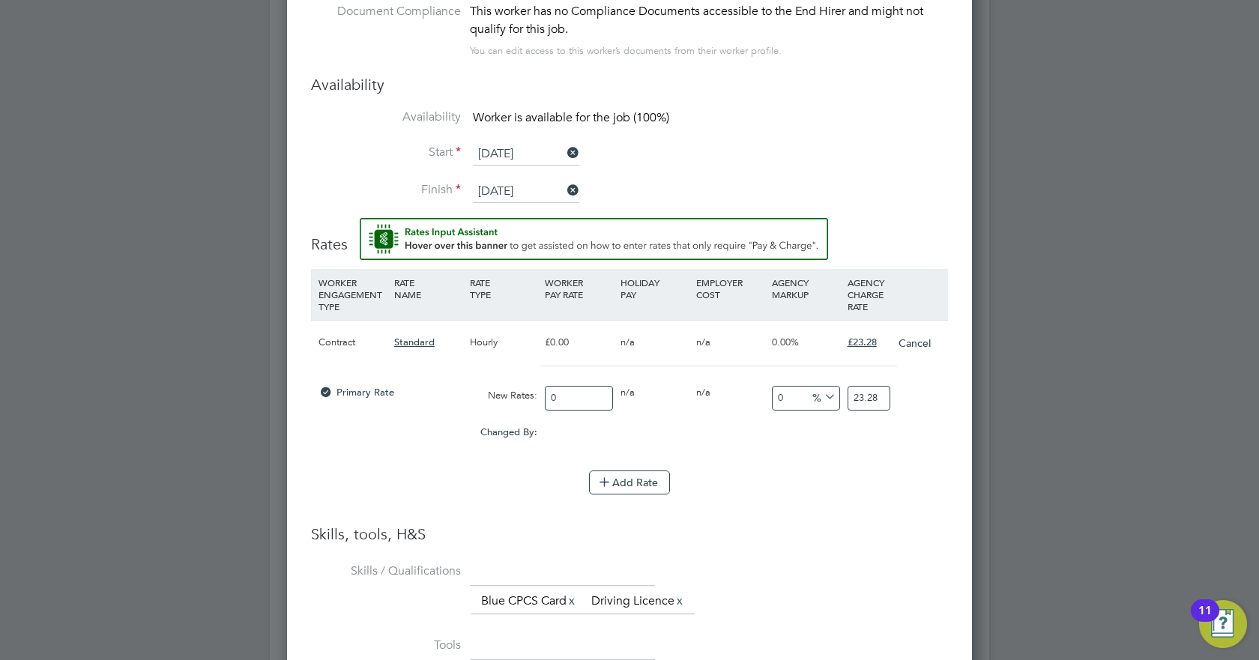
click at [579, 387] on input "0" at bounding box center [579, 398] width 68 height 25
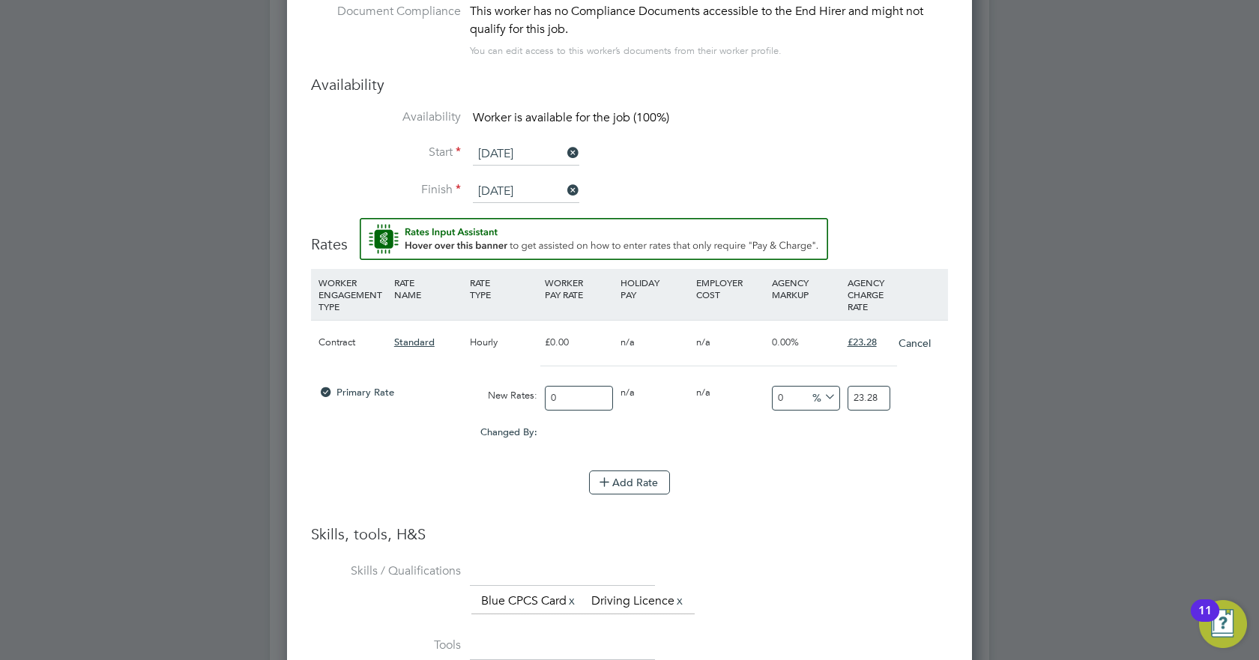
type input "02"
type input "2"
type input "0"
type input "20"
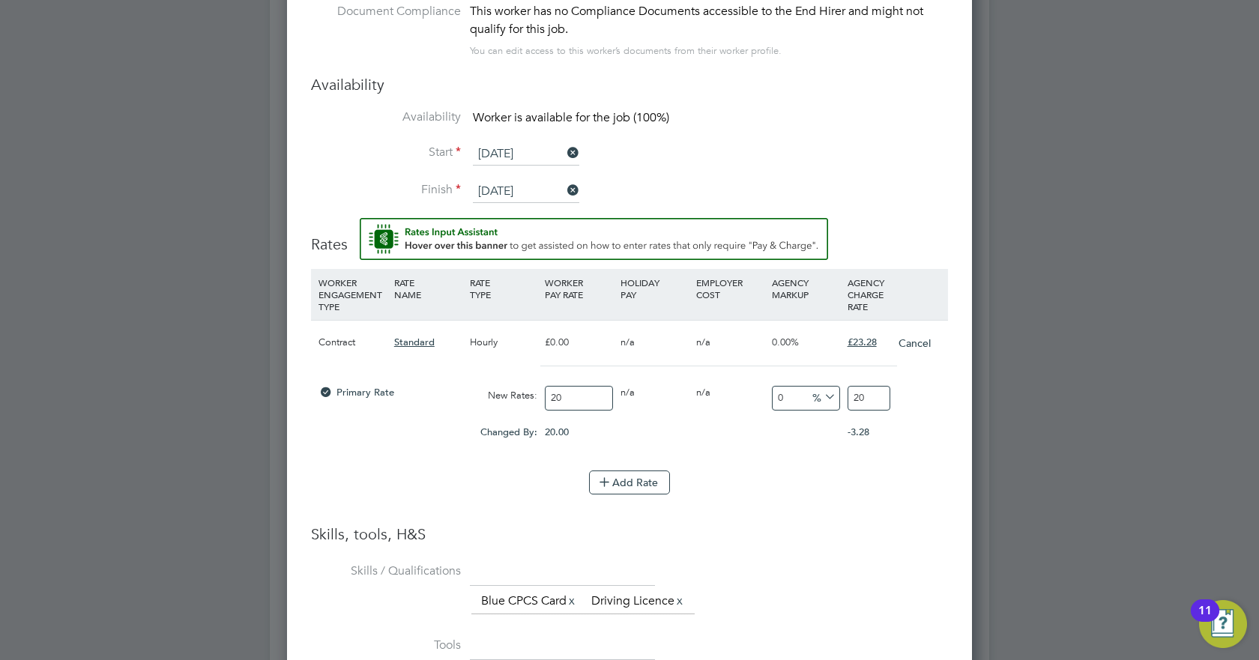
type input "20"
click at [877, 387] on input "20" at bounding box center [869, 398] width 43 height 25
type input "-90"
type input "2"
type input "15"
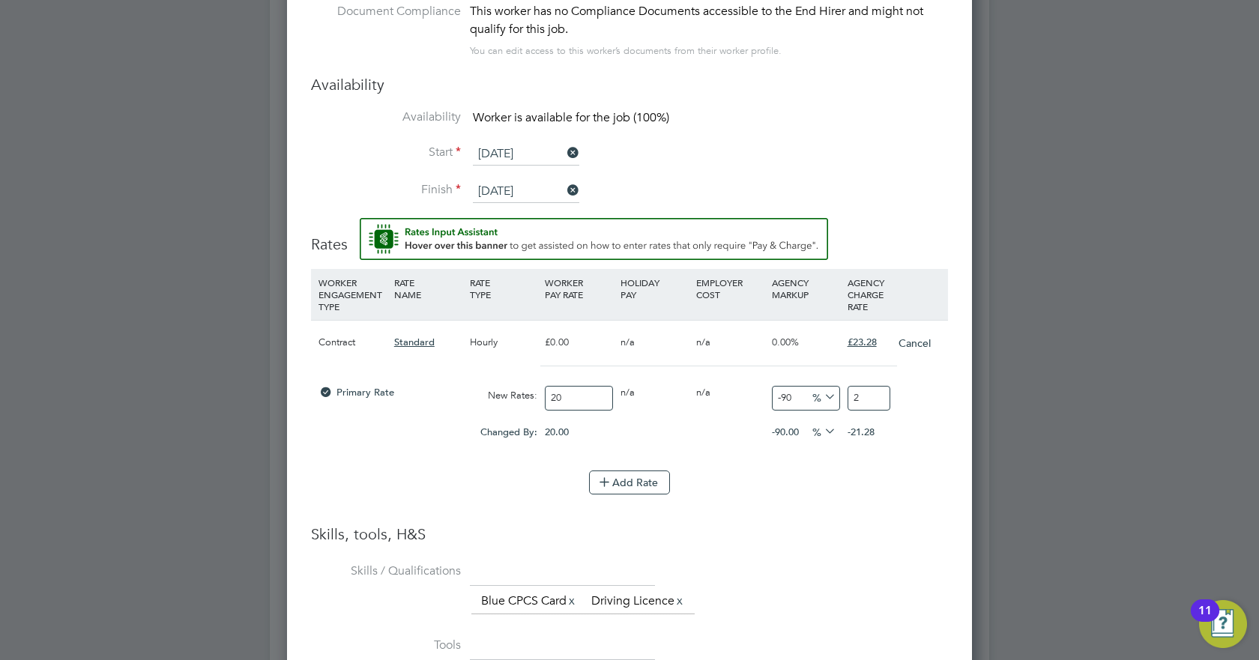
type input "23"
type input "16"
type input "23.2"
type input "16.4"
type input "23.28"
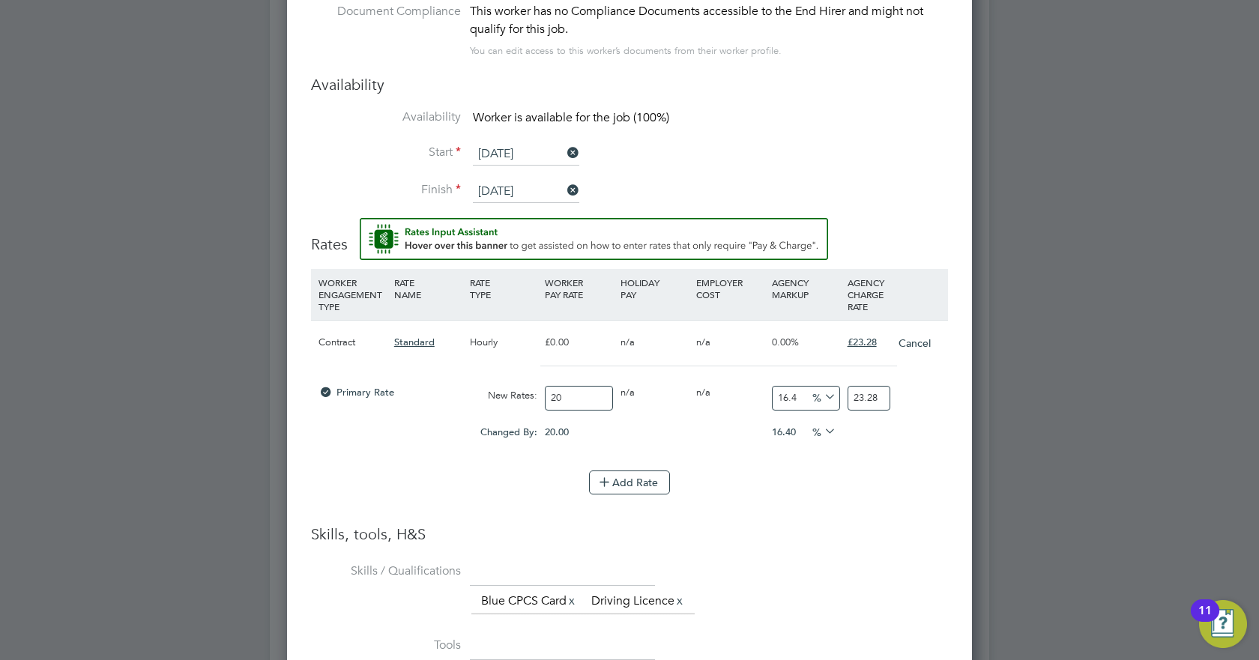
click at [806, 437] on div "Changed By: 20.00 0.00 0.00 16.40 -20 % 0.00" at bounding box center [629, 436] width 637 height 37
click at [608, 476] on icon at bounding box center [604, 481] width 11 height 11
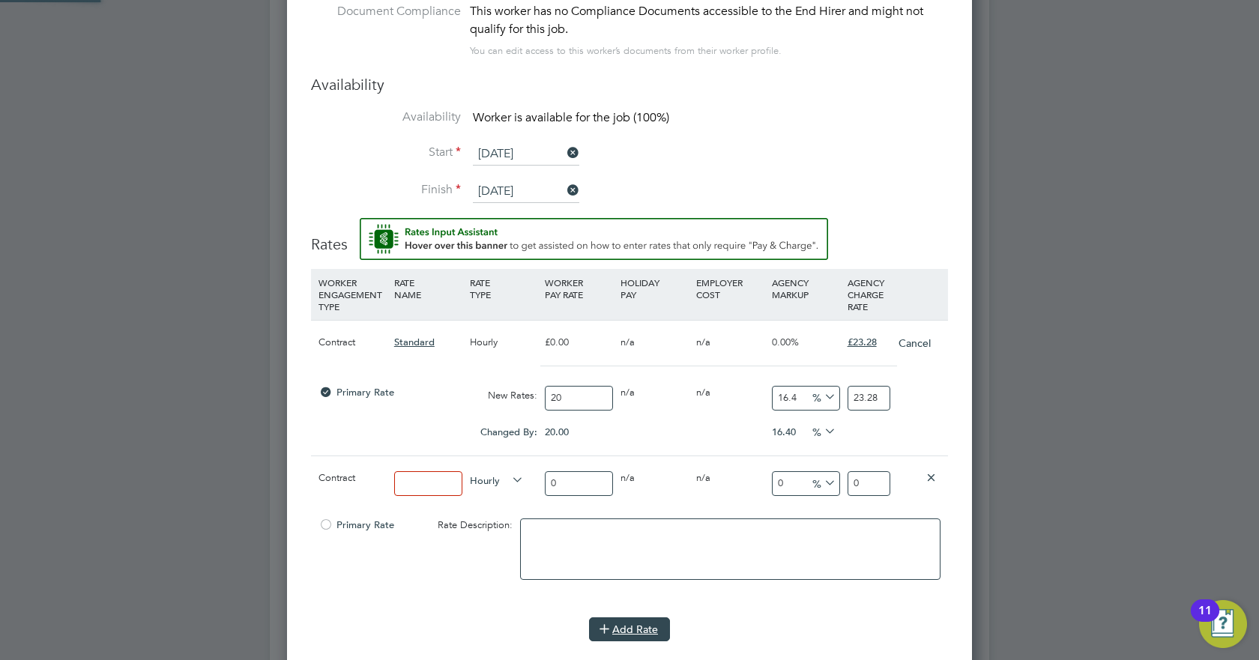
scroll to position [1598, 686]
click at [934, 471] on icon at bounding box center [931, 476] width 11 height 11
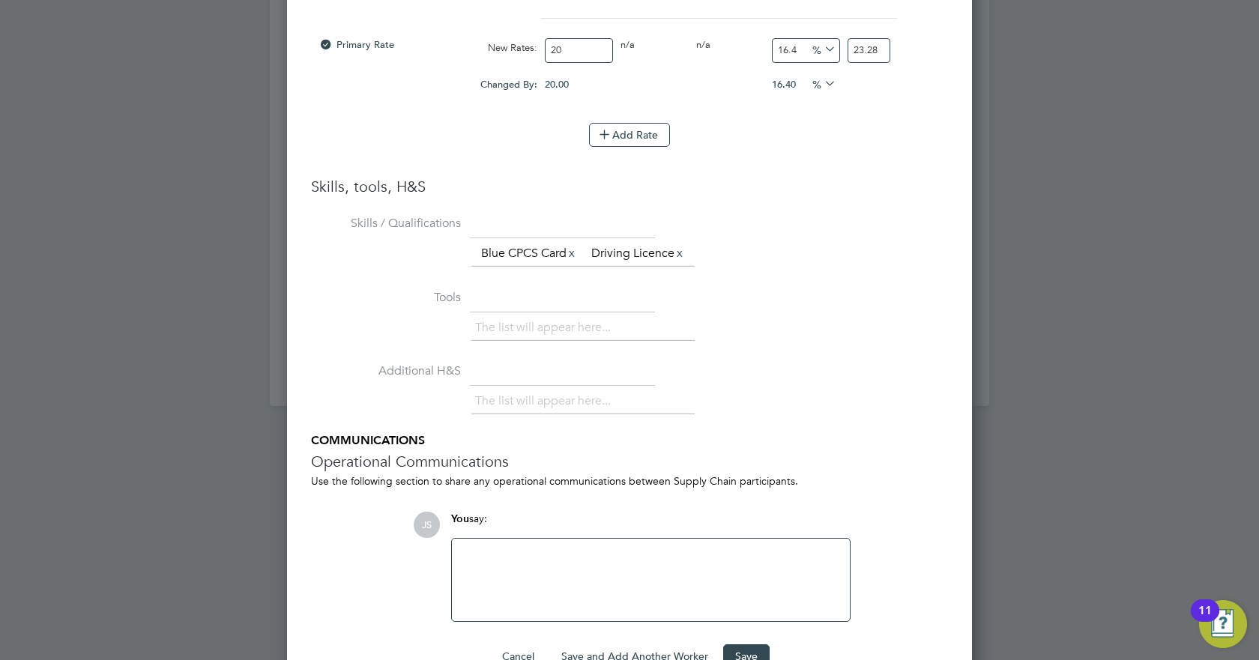
scroll to position [1672, 0]
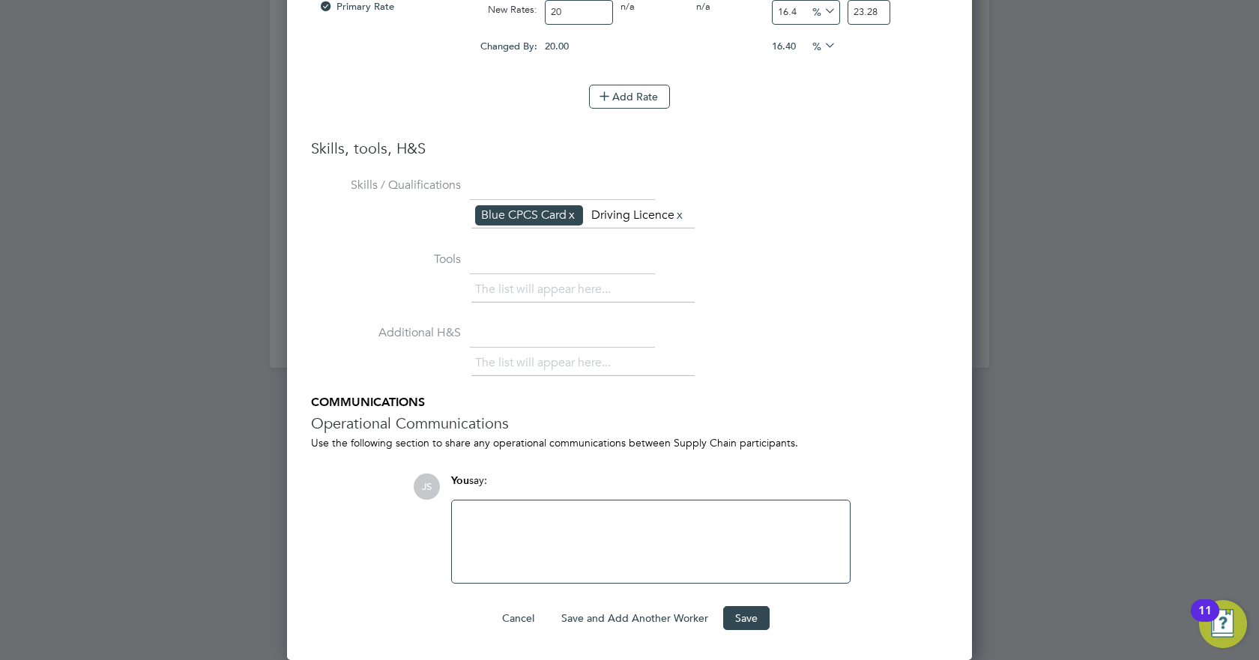
click at [576, 205] on link "x" at bounding box center [572, 214] width 10 height 19
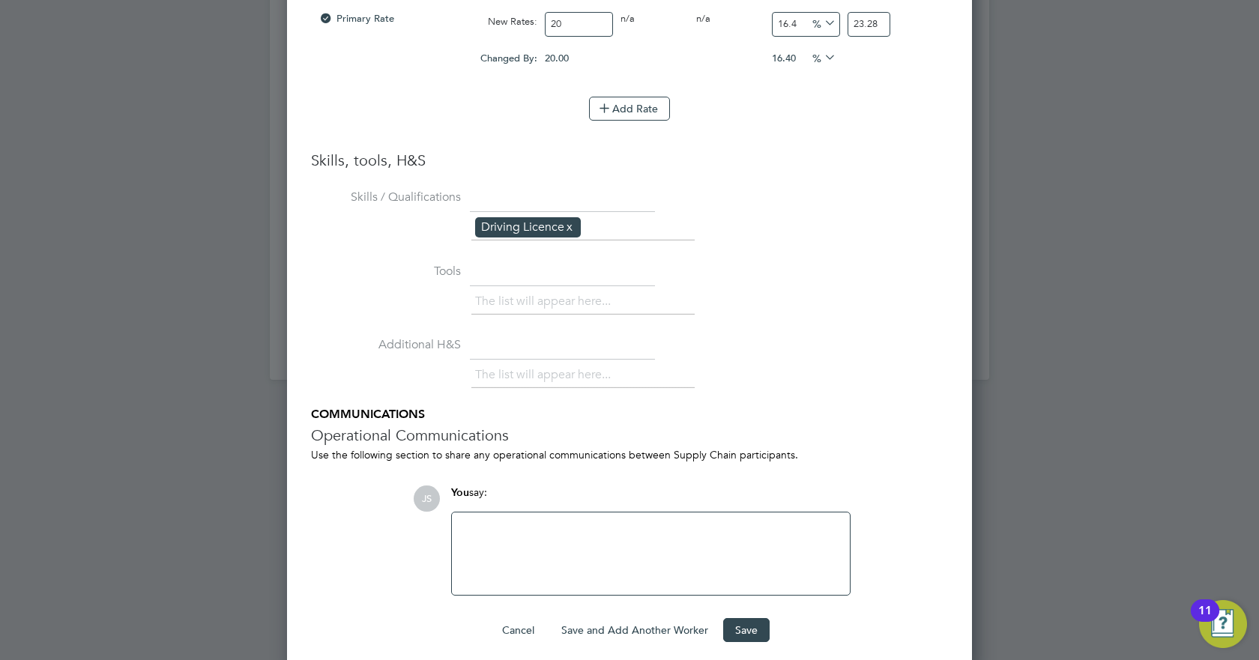
click at [573, 217] on link "x" at bounding box center [569, 226] width 10 height 19
click at [746, 621] on button "Save" at bounding box center [746, 630] width 46 height 24
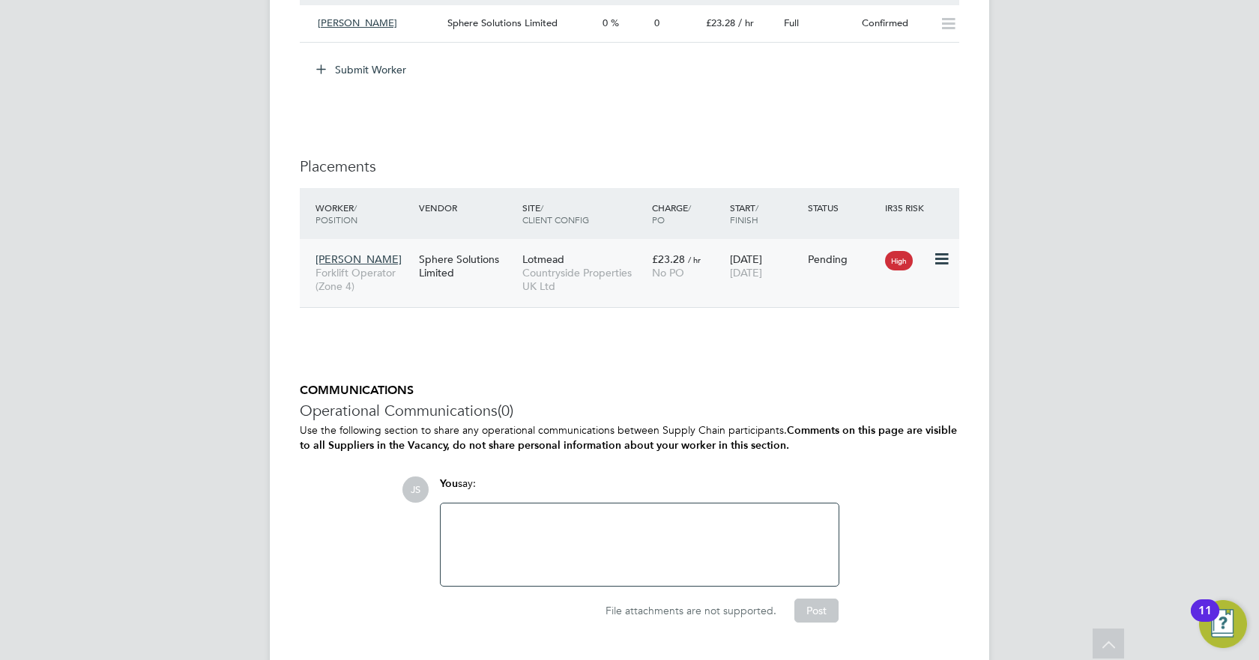
click at [942, 257] on icon at bounding box center [940, 259] width 15 height 18
click at [648, 319] on div "Worker / Position Vendor Site / Client Config Charge / PO Start / Finish Status…" at bounding box center [629, 255] width 659 height 135
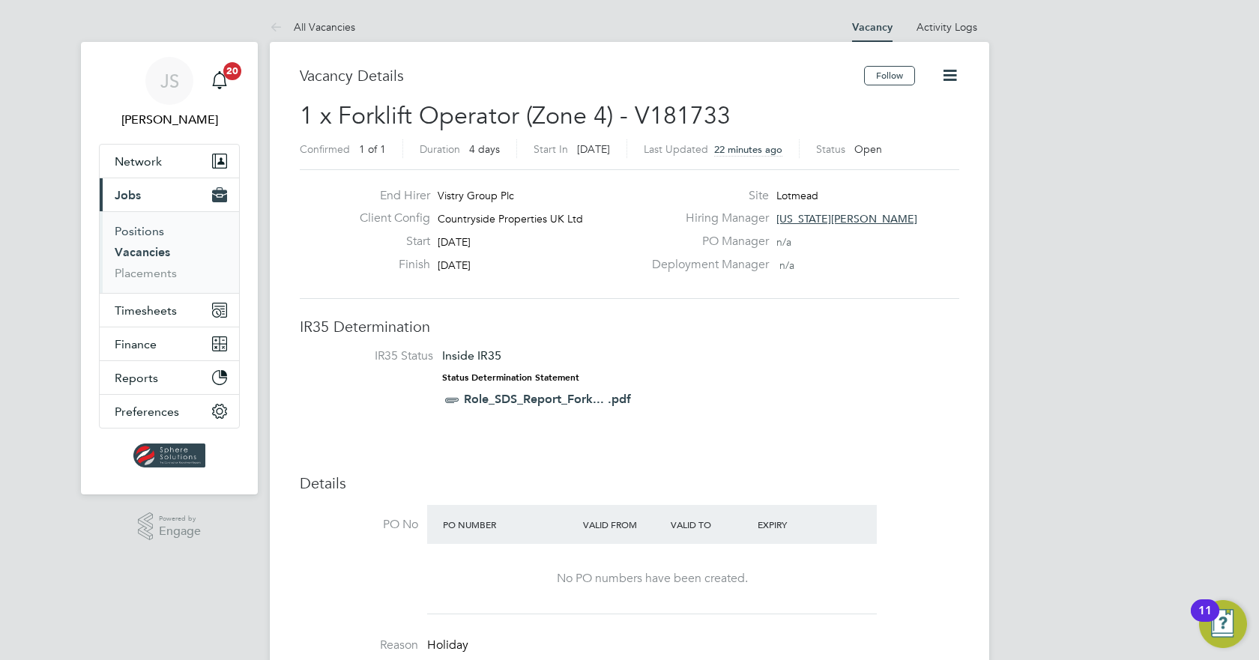
click at [126, 253] on link "Vacancies" at bounding box center [142, 252] width 55 height 14
